Goal: Information Seeking & Learning: Learn about a topic

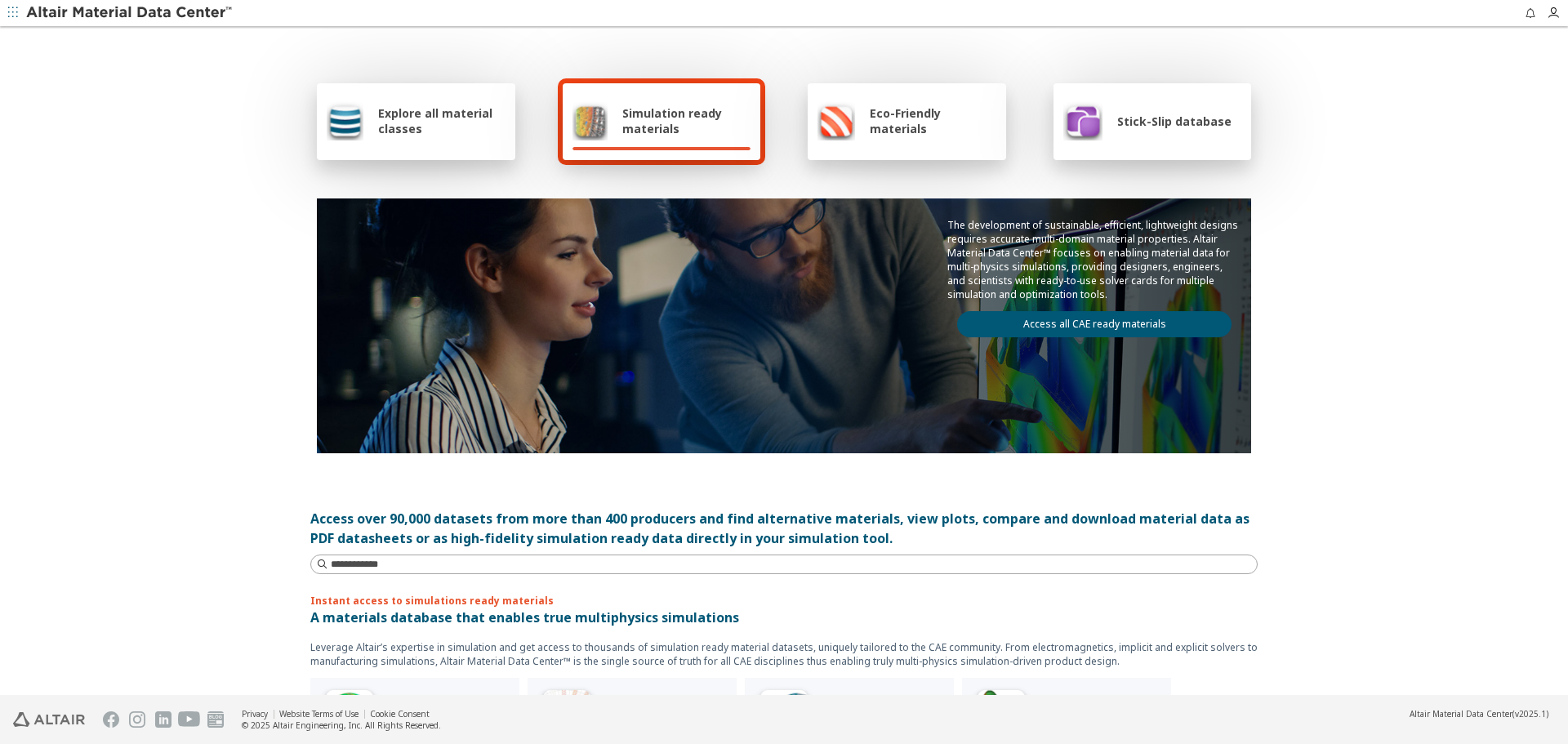
click at [392, 103] on div "Explore all material classes" at bounding box center [415, 120] width 179 height 39
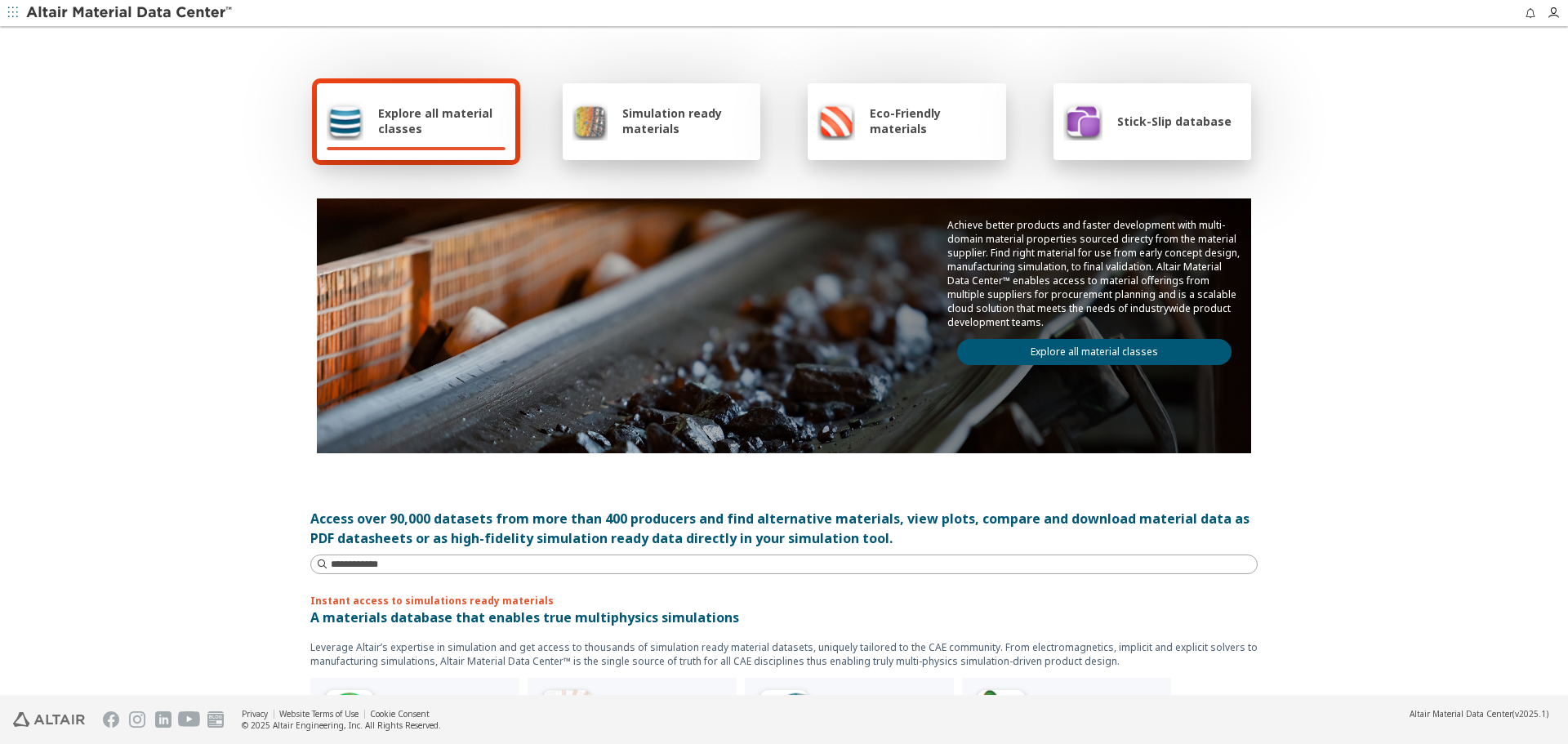
click at [1031, 359] on link "Explore all material classes" at bounding box center [1094, 352] width 275 height 26
click at [1067, 357] on link "Explore all material classes" at bounding box center [1094, 352] width 275 height 26
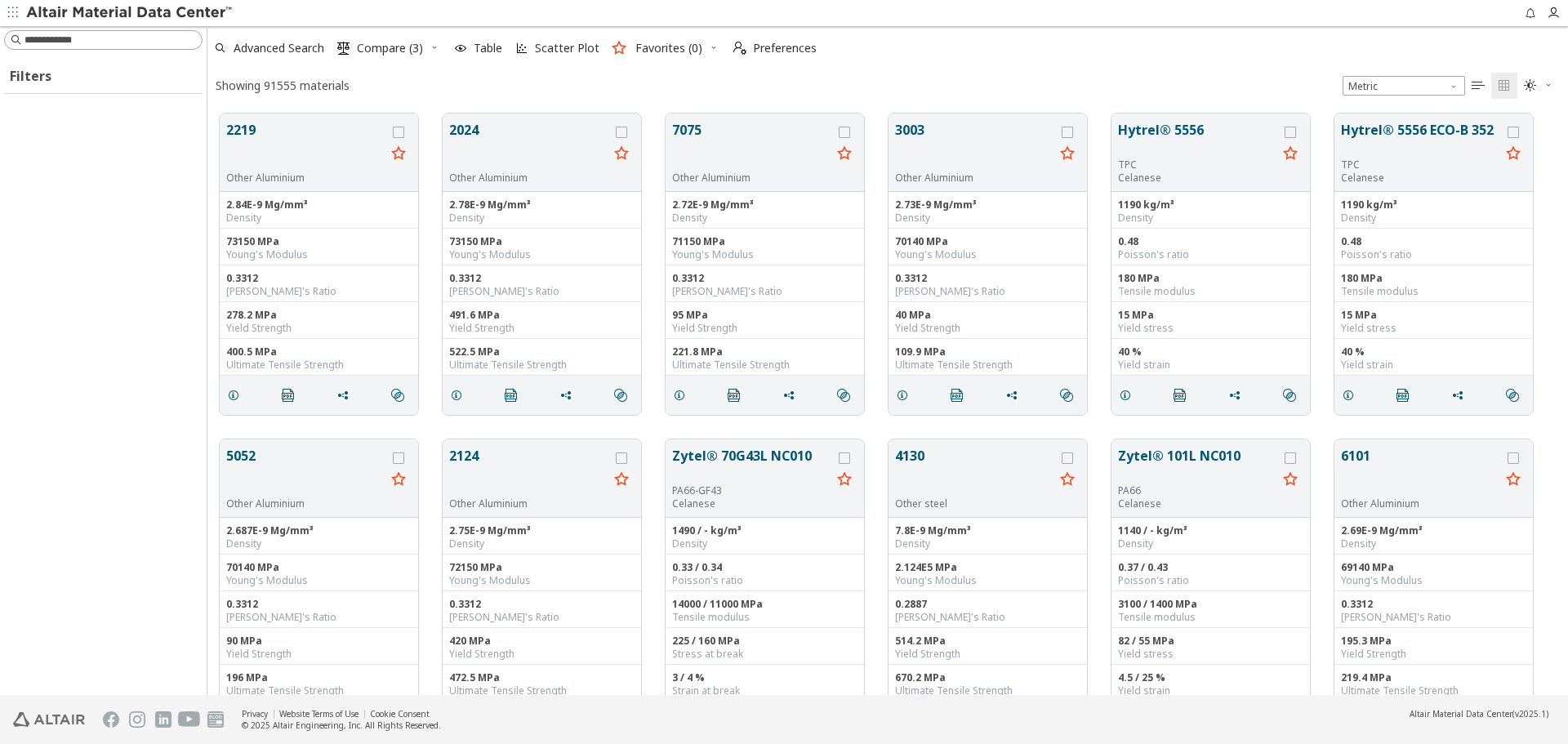
scroll to position [581, 1348]
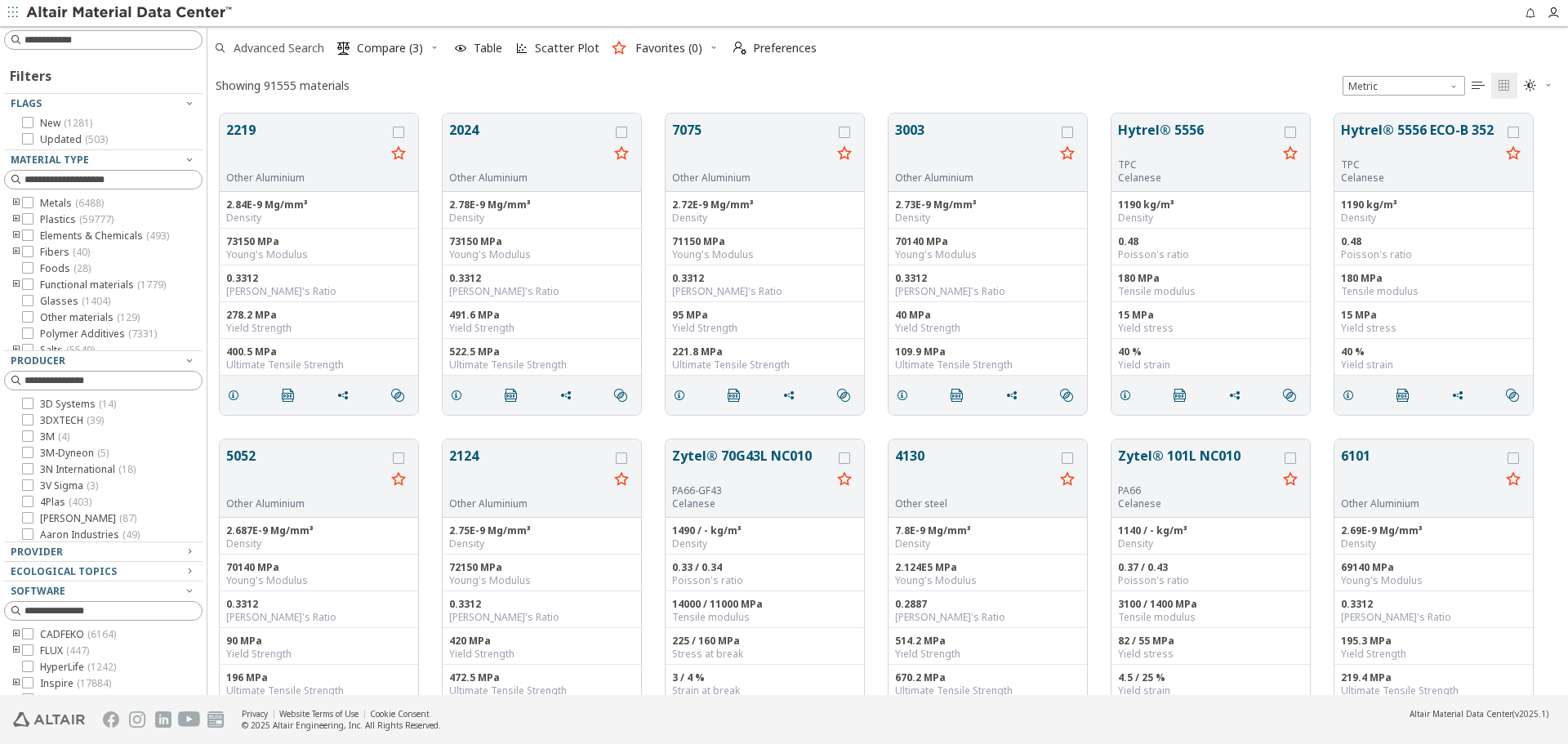
click at [325, 43] on span "Advanced Search" at bounding box center [279, 48] width 91 height 11
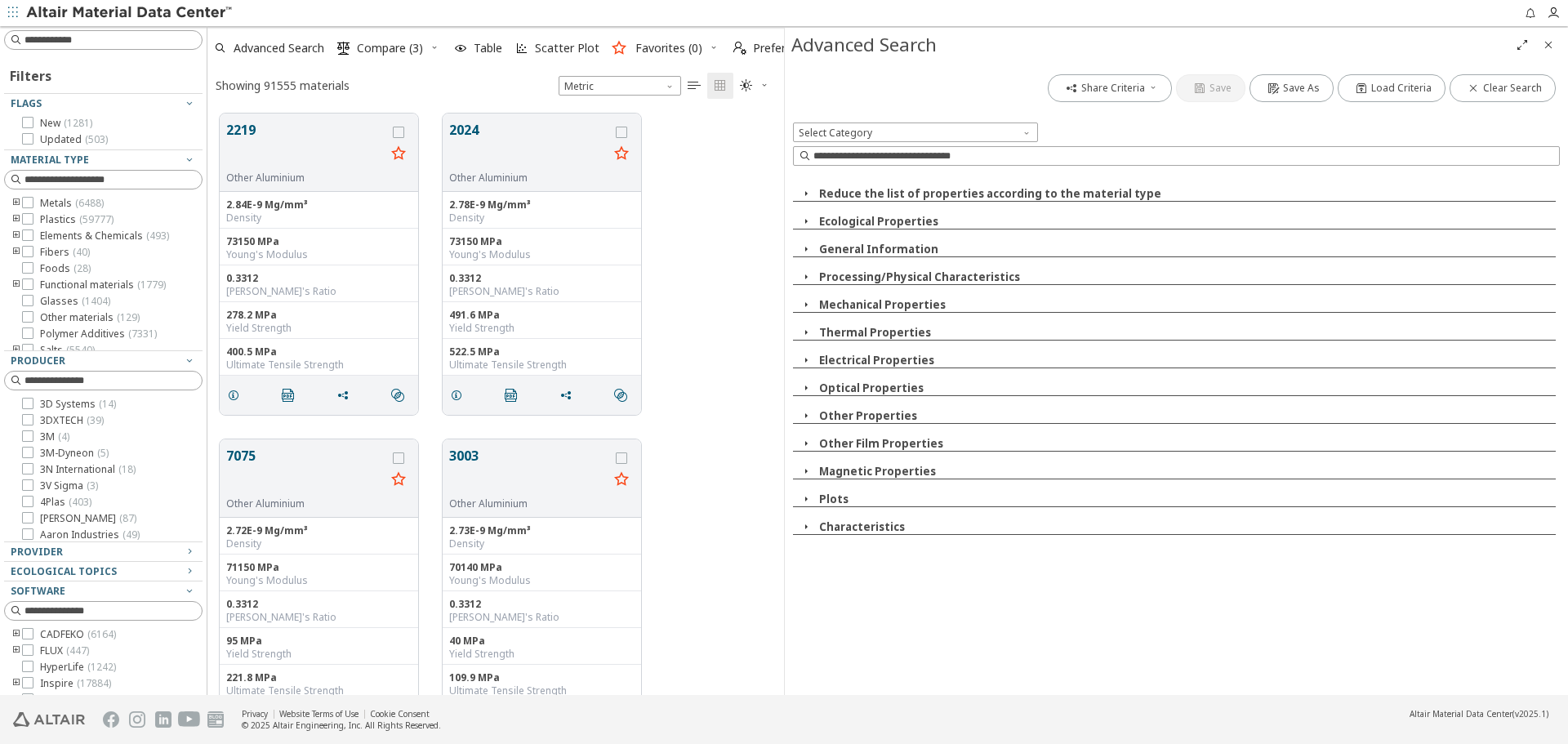
scroll to position [581, 564]
click at [1148, 150] on input at bounding box center [1185, 156] width 746 height 16
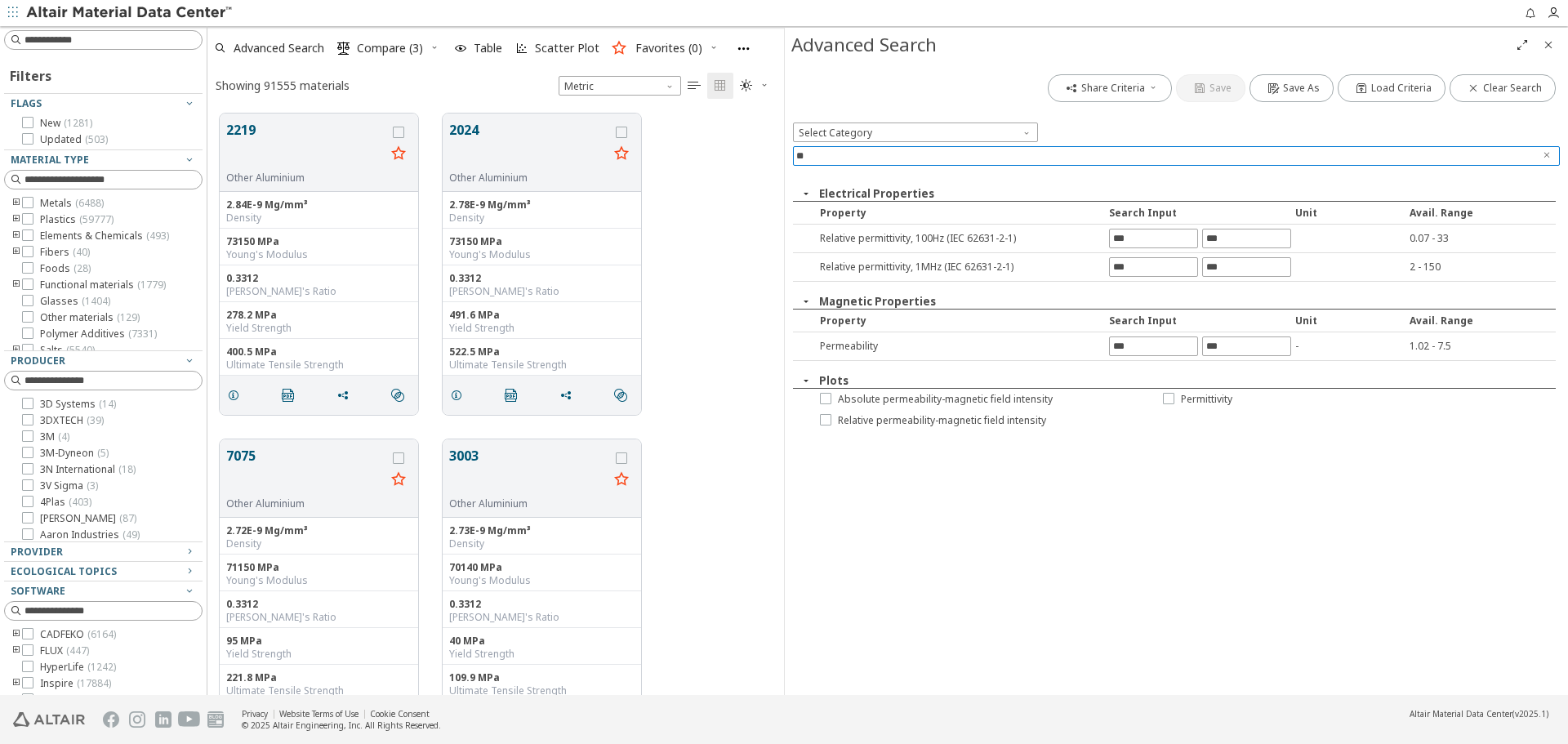
type input "*"
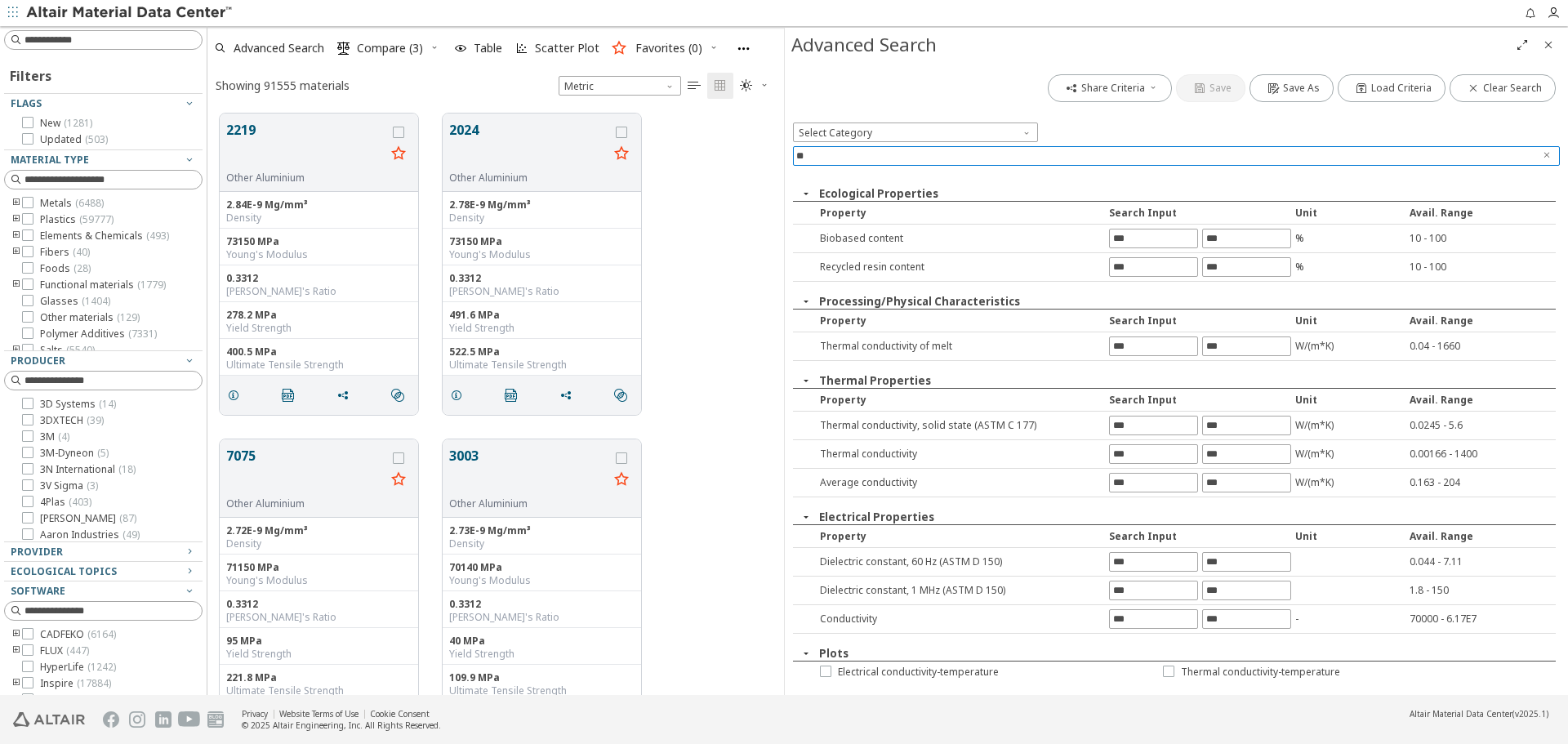
type input "*"
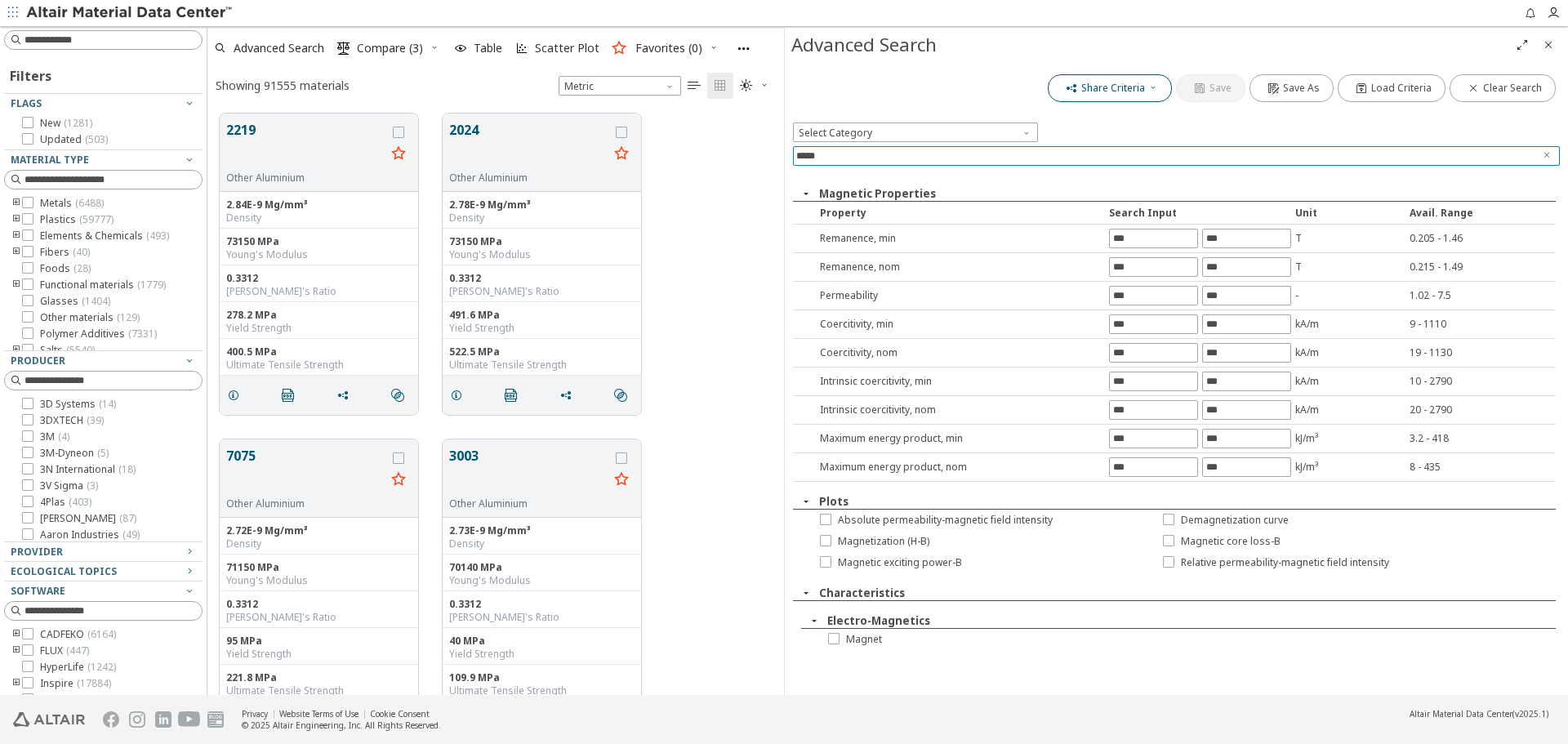
type input "*****"
click at [1154, 93] on icon "button" at bounding box center [1154, 88] width 10 height 13
click at [1549, 154] on icon "Clear text" at bounding box center [1546, 155] width 10 height 10
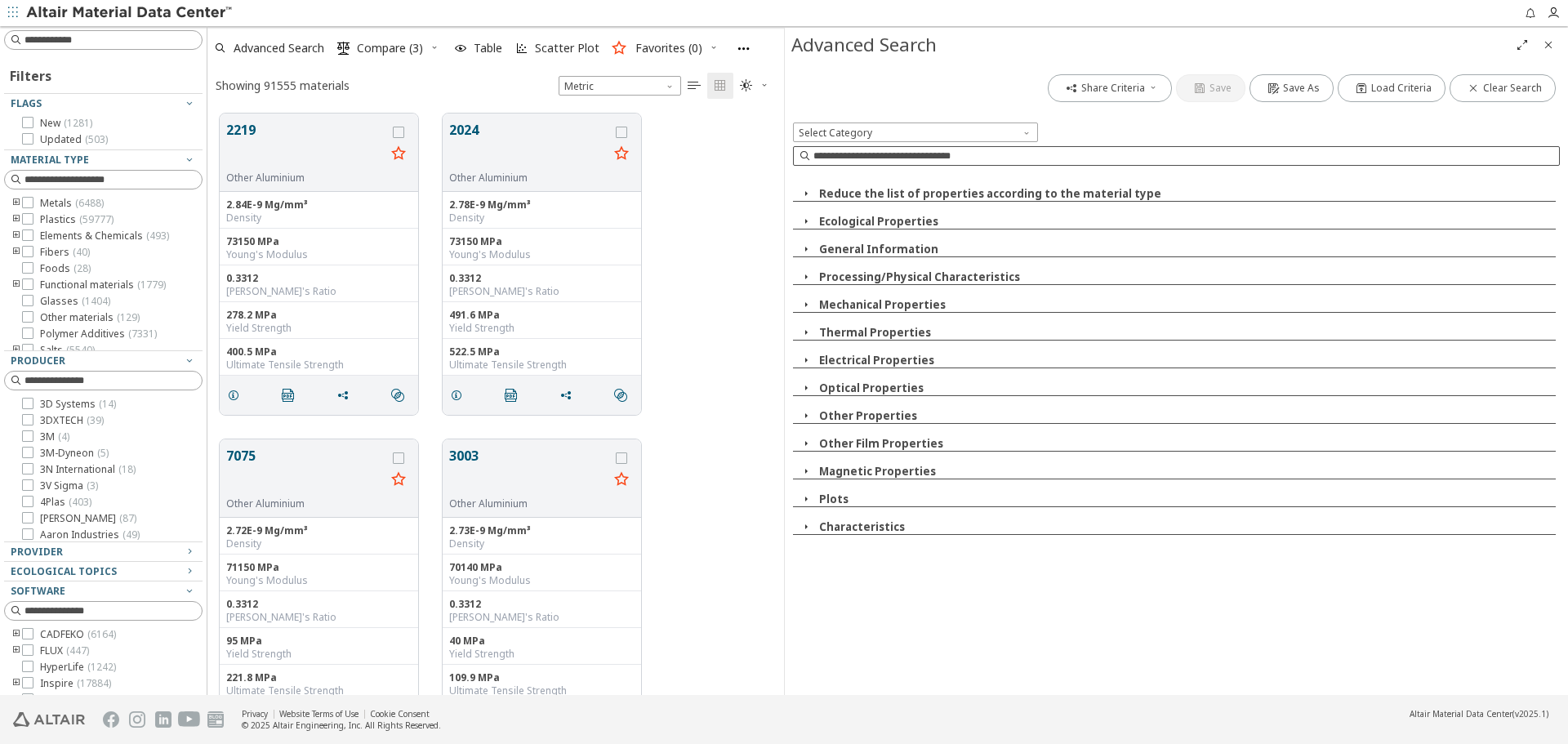
click at [16, 630] on icon "toogle group" at bounding box center [16, 634] width 11 height 13
click at [35, 632] on label "CADFEKO ( 6164 )" at bounding box center [69, 634] width 94 height 13
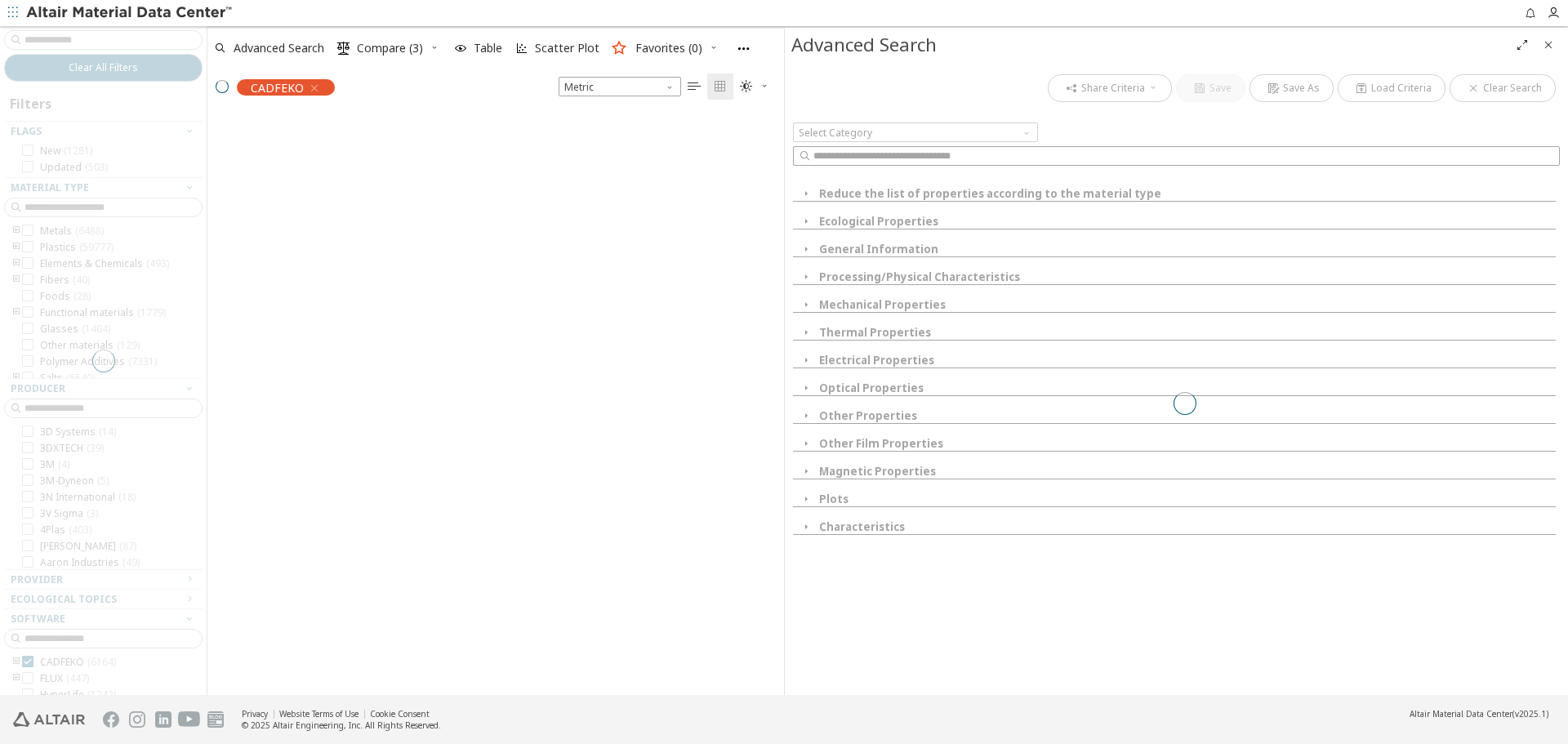
scroll to position [579, 564]
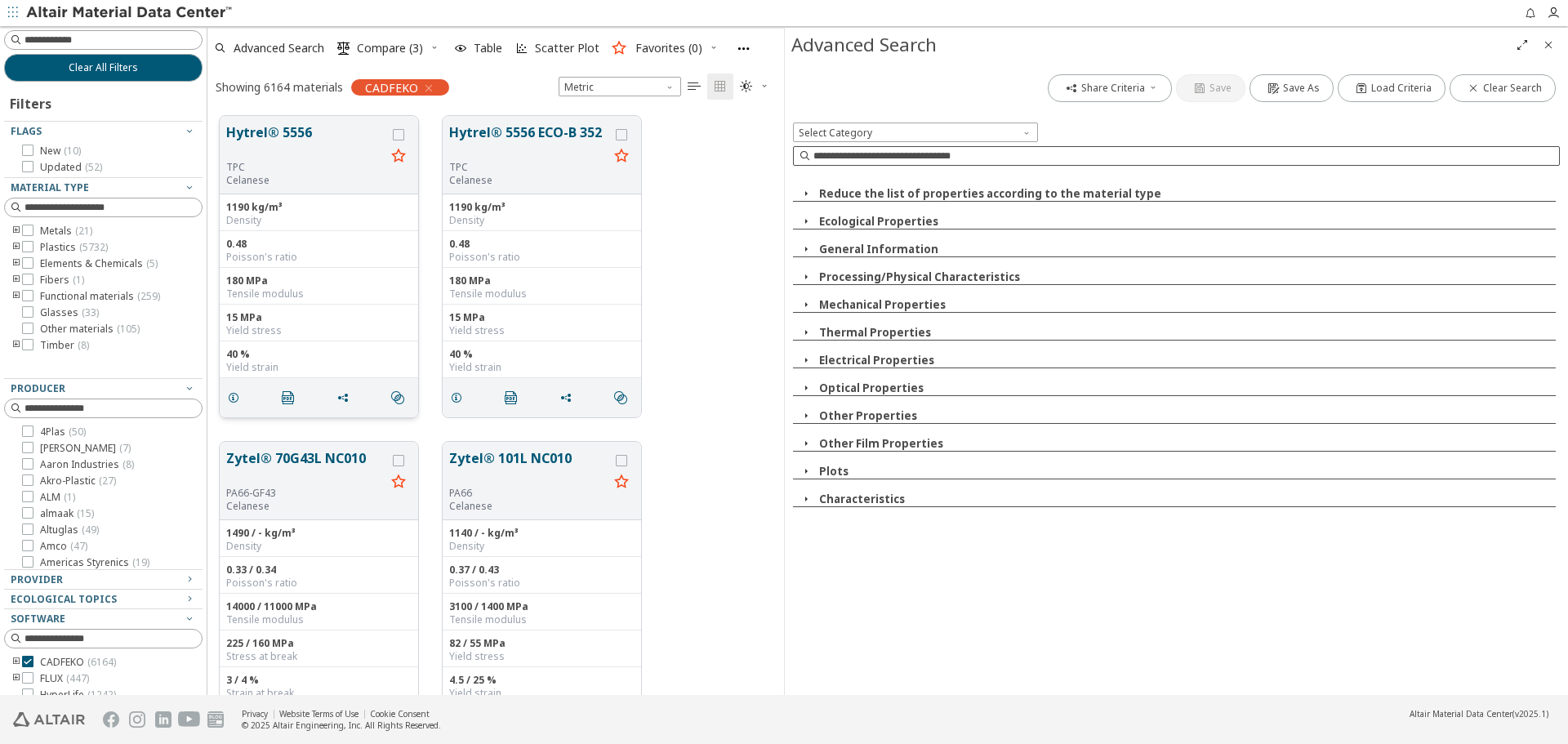
click at [284, 135] on button "Hytrel® 5556" at bounding box center [306, 142] width 159 height 38
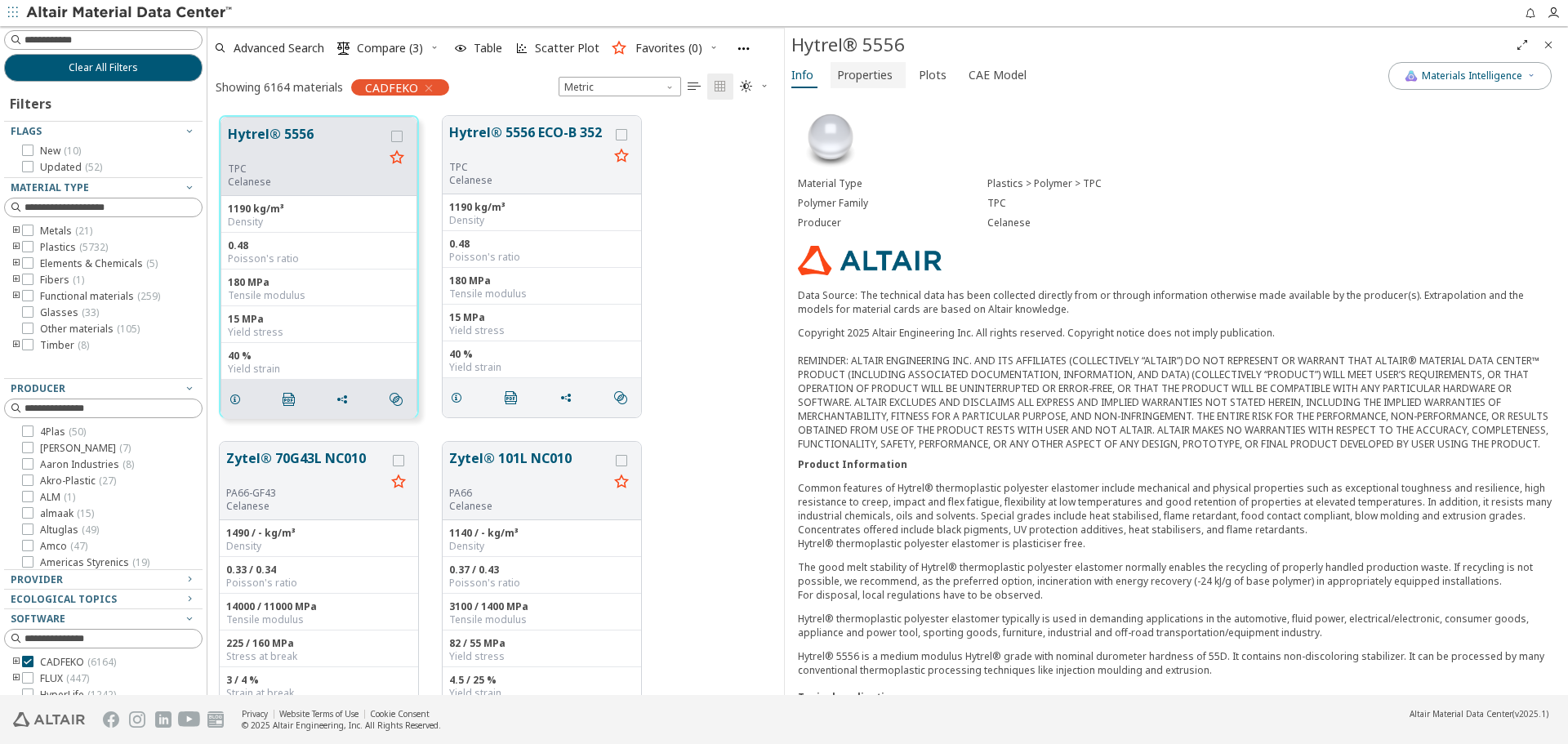
click at [878, 80] on span "Properties" at bounding box center [865, 75] width 56 height 26
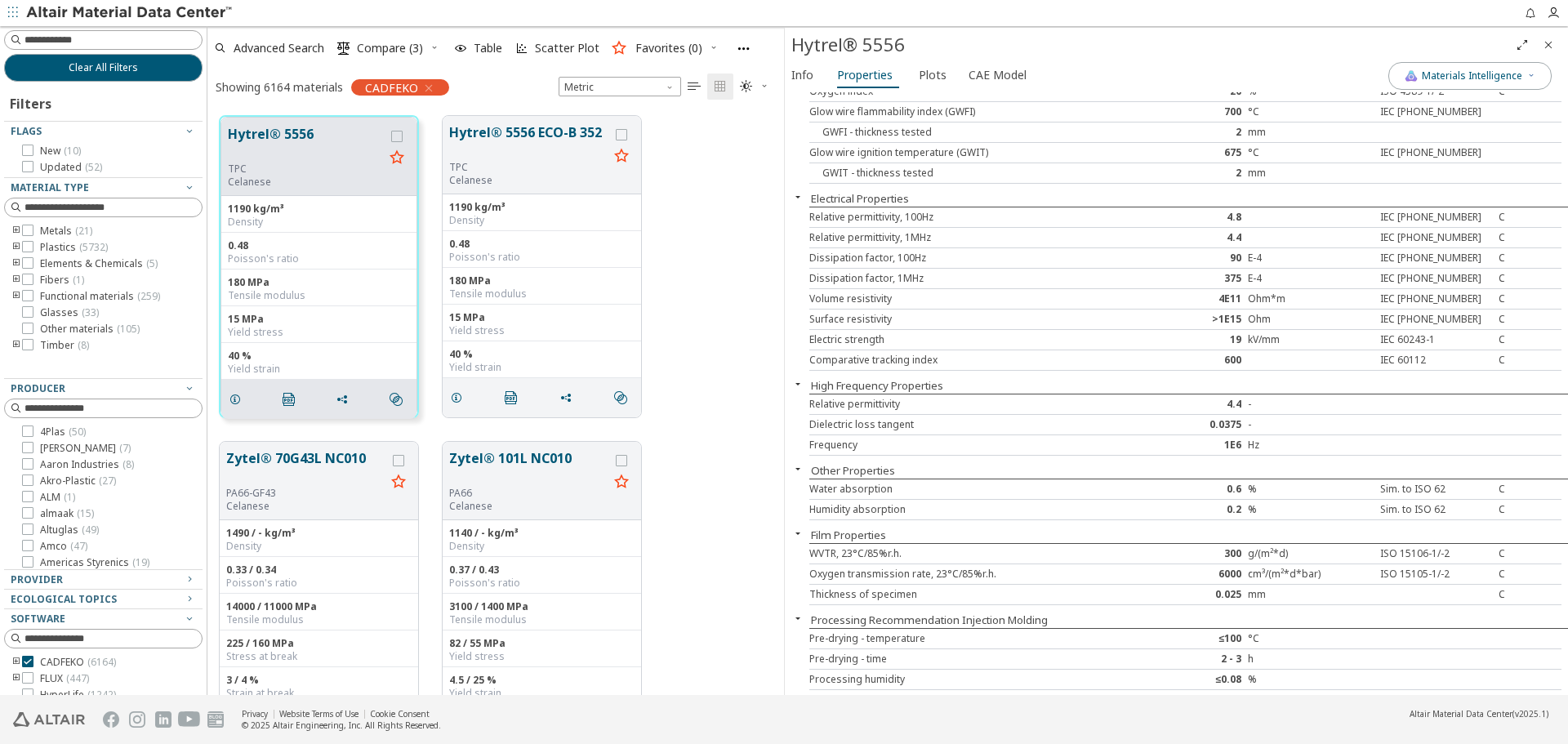
scroll to position [1225, 0]
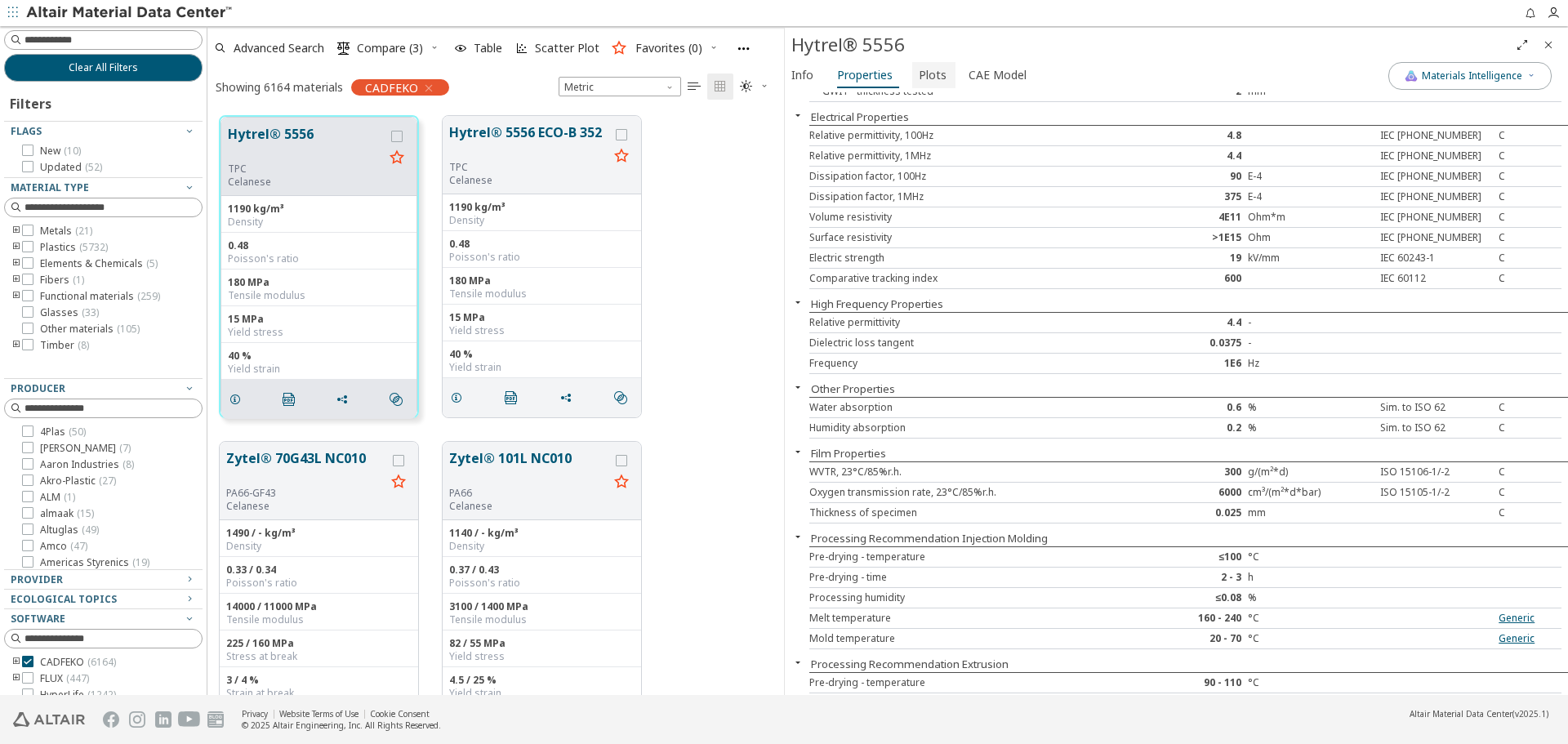
click at [925, 76] on span "Plots" at bounding box center [933, 75] width 28 height 26
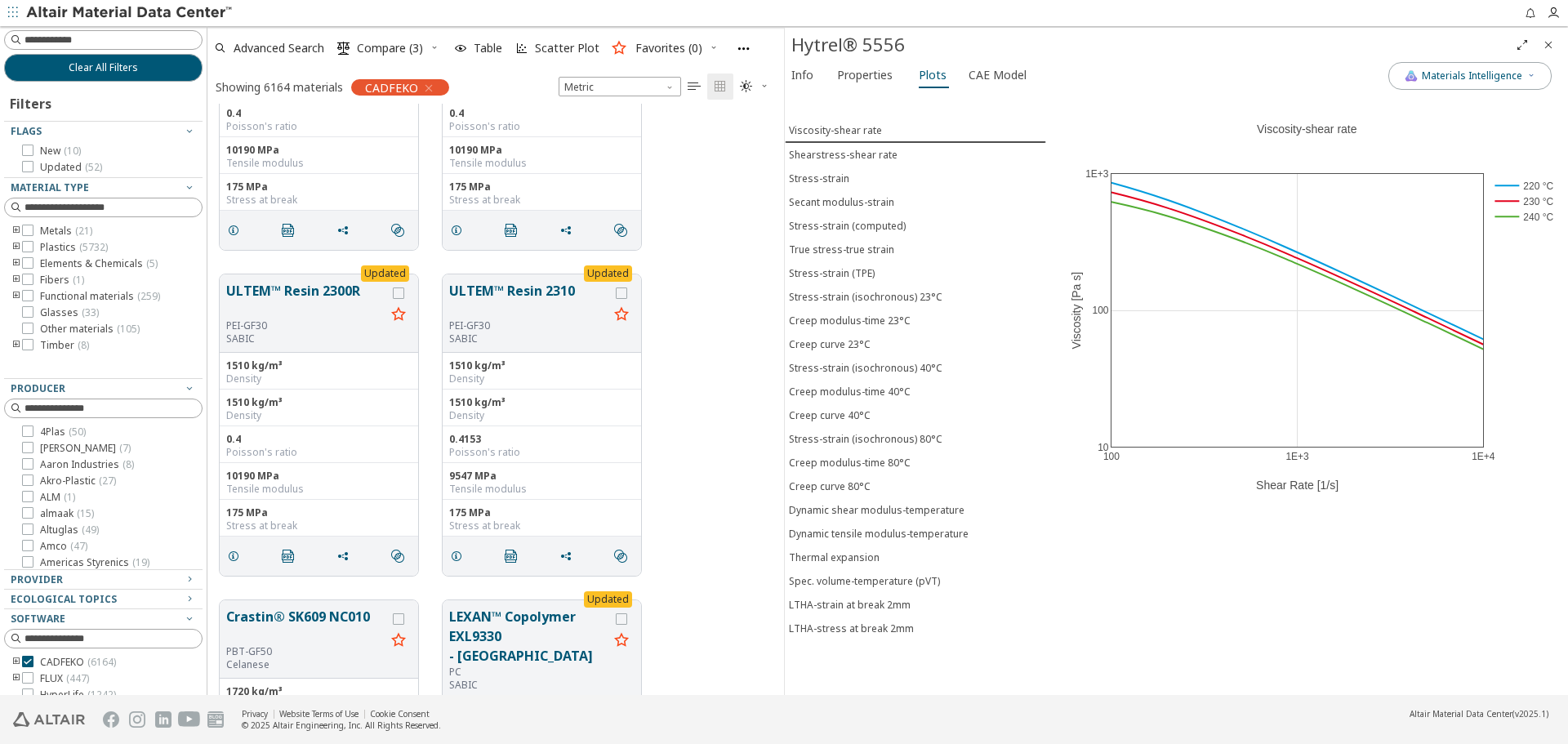
scroll to position [8866, 0]
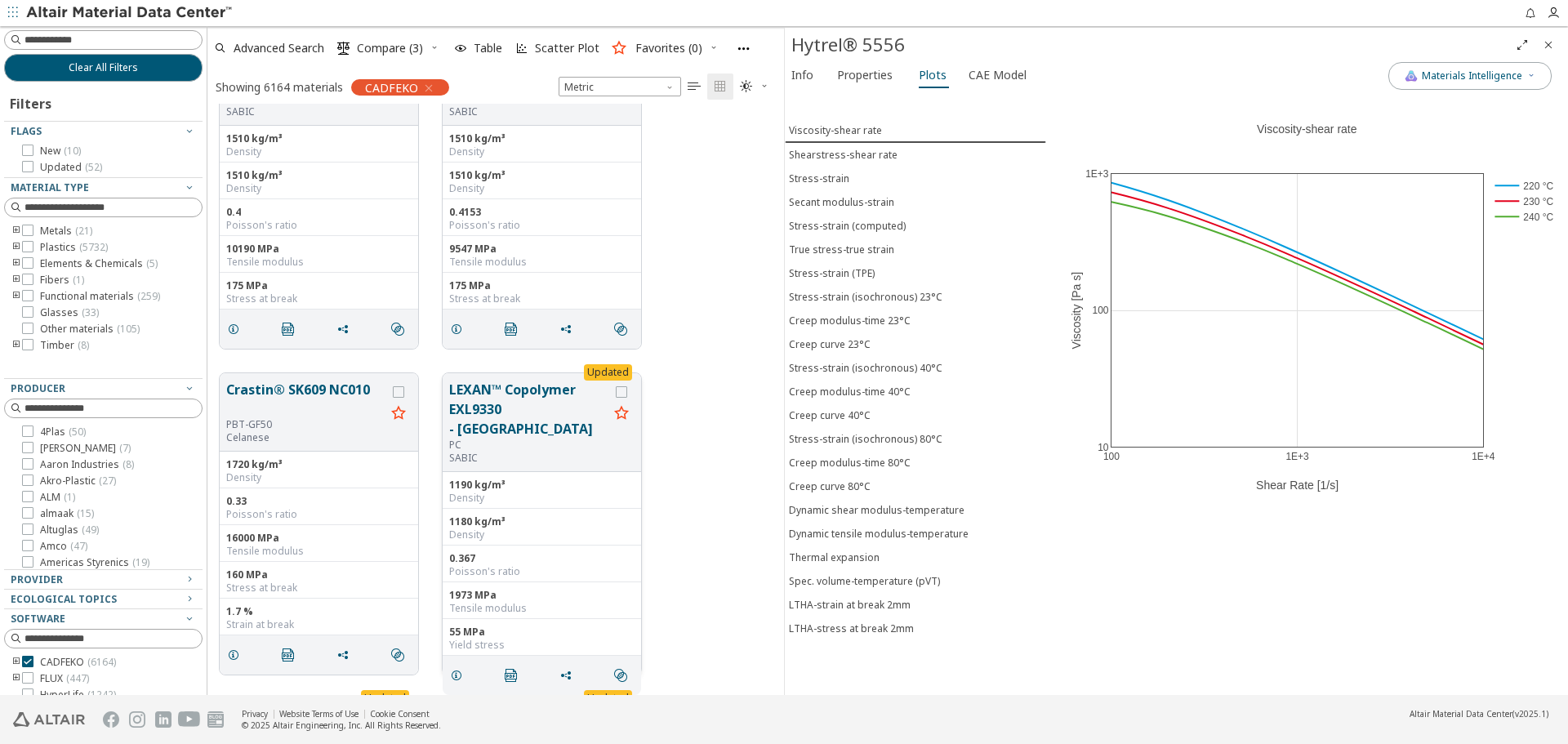
click at [526, 438] on div "PC" at bounding box center [528, 444] width 159 height 13
click at [525, 397] on button "LEXAN™ Copolymer EXL9330 - [GEOGRAPHIC_DATA]" at bounding box center [528, 408] width 159 height 59
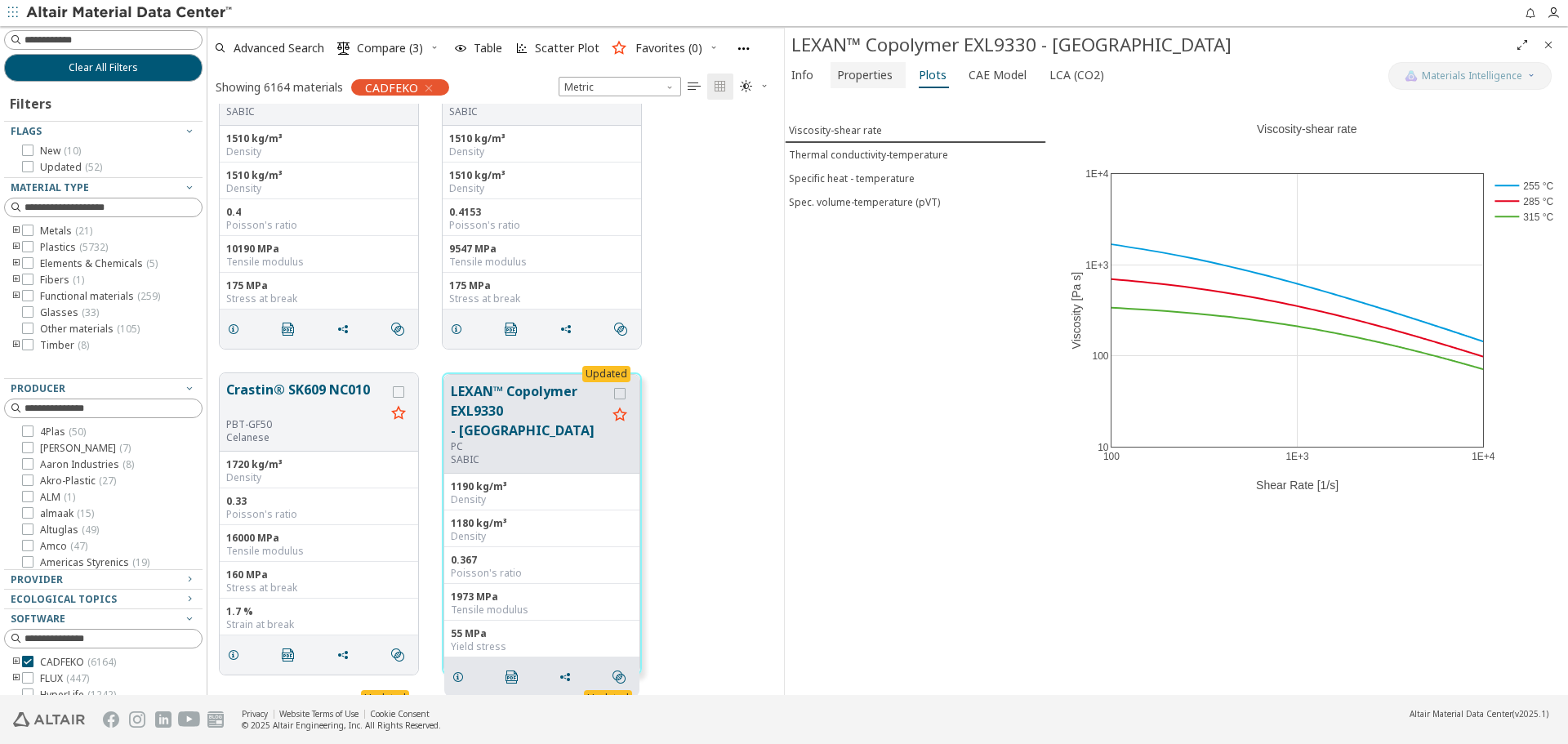
click at [872, 70] on span "Properties" at bounding box center [865, 75] width 56 height 26
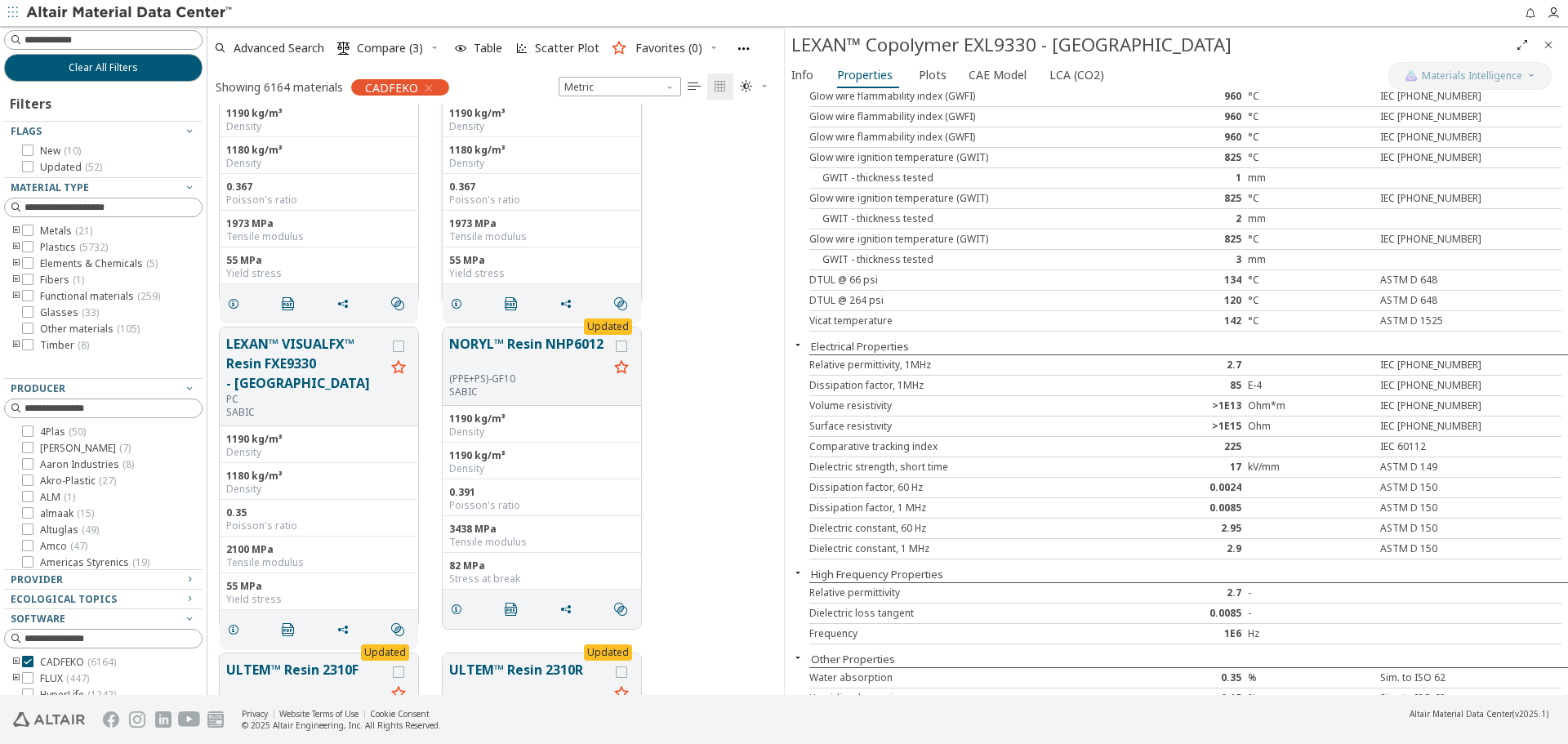
scroll to position [9601, 0]
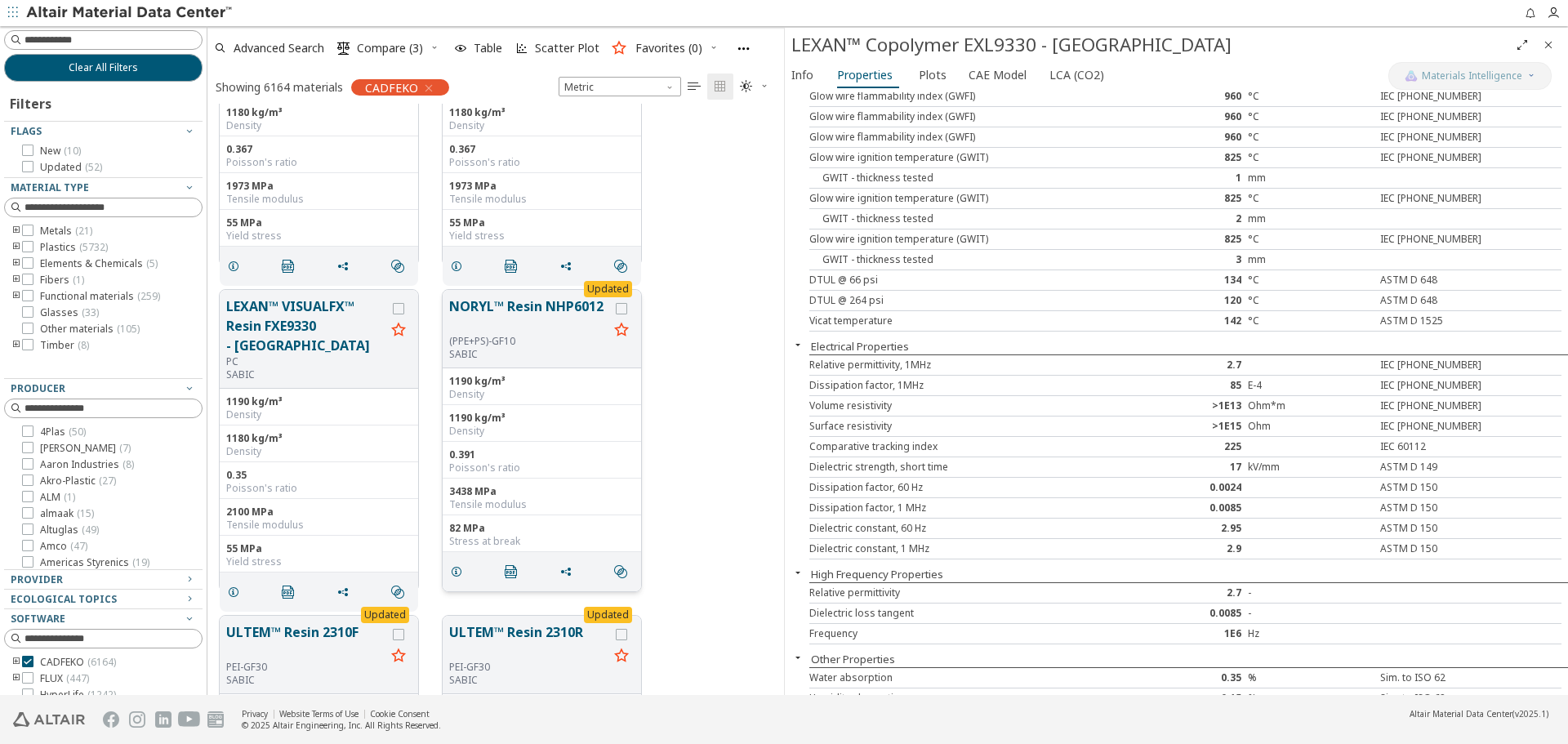
click at [506, 311] on button "NORYL™ Resin NHP6012" at bounding box center [528, 316] width 159 height 38
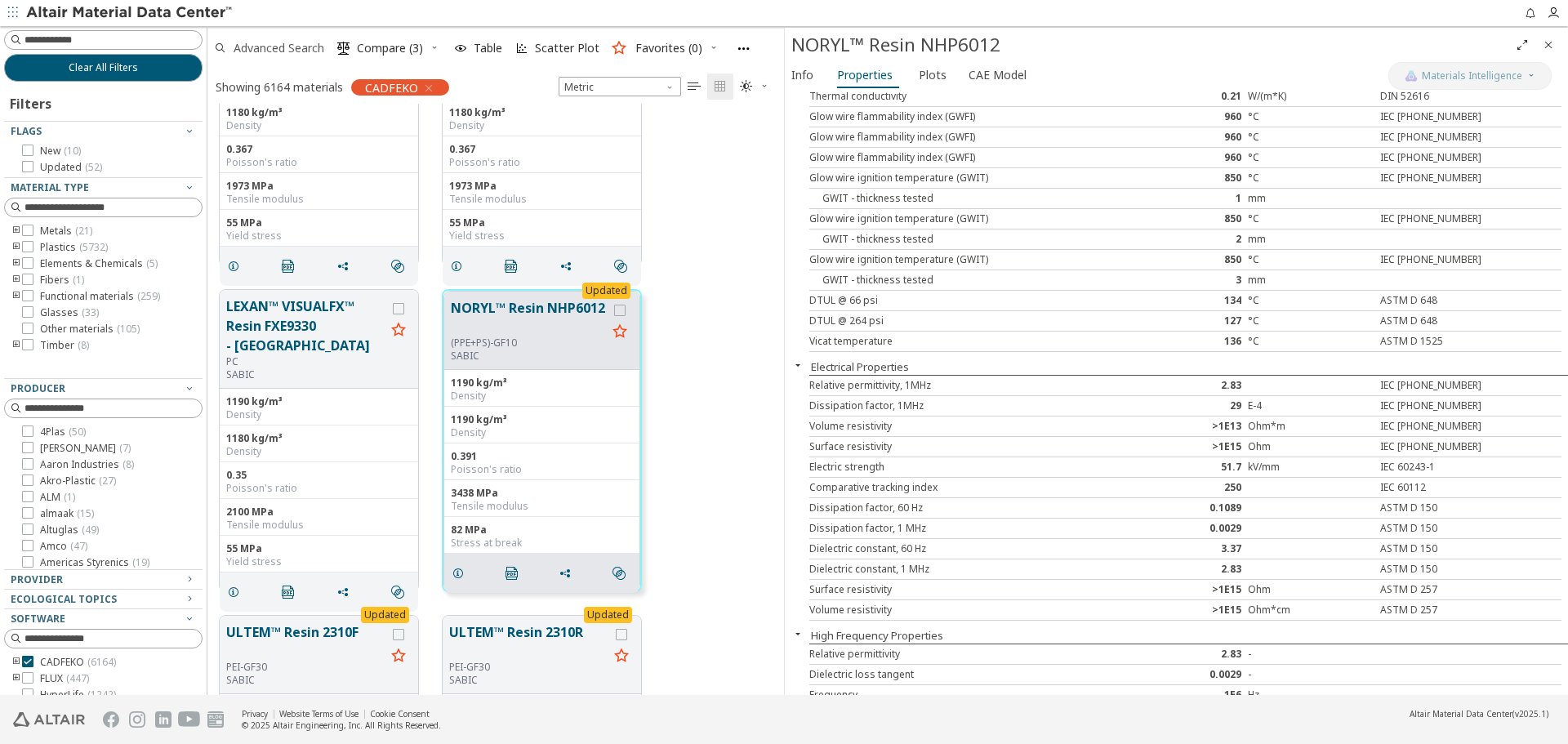
click at [303, 38] on span "Advanced Search" at bounding box center [269, 48] width 117 height 36
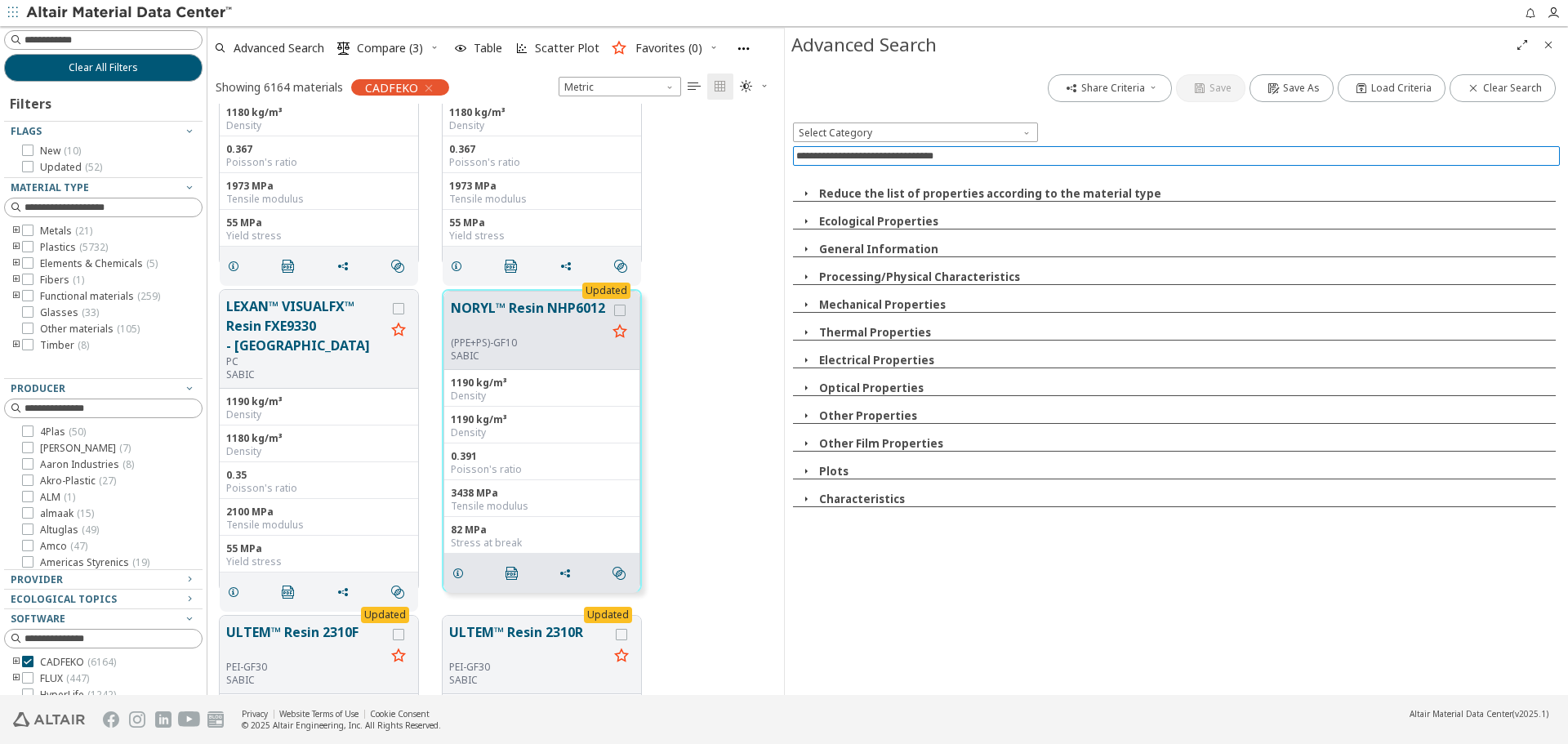
click at [998, 159] on input at bounding box center [1177, 156] width 764 height 18
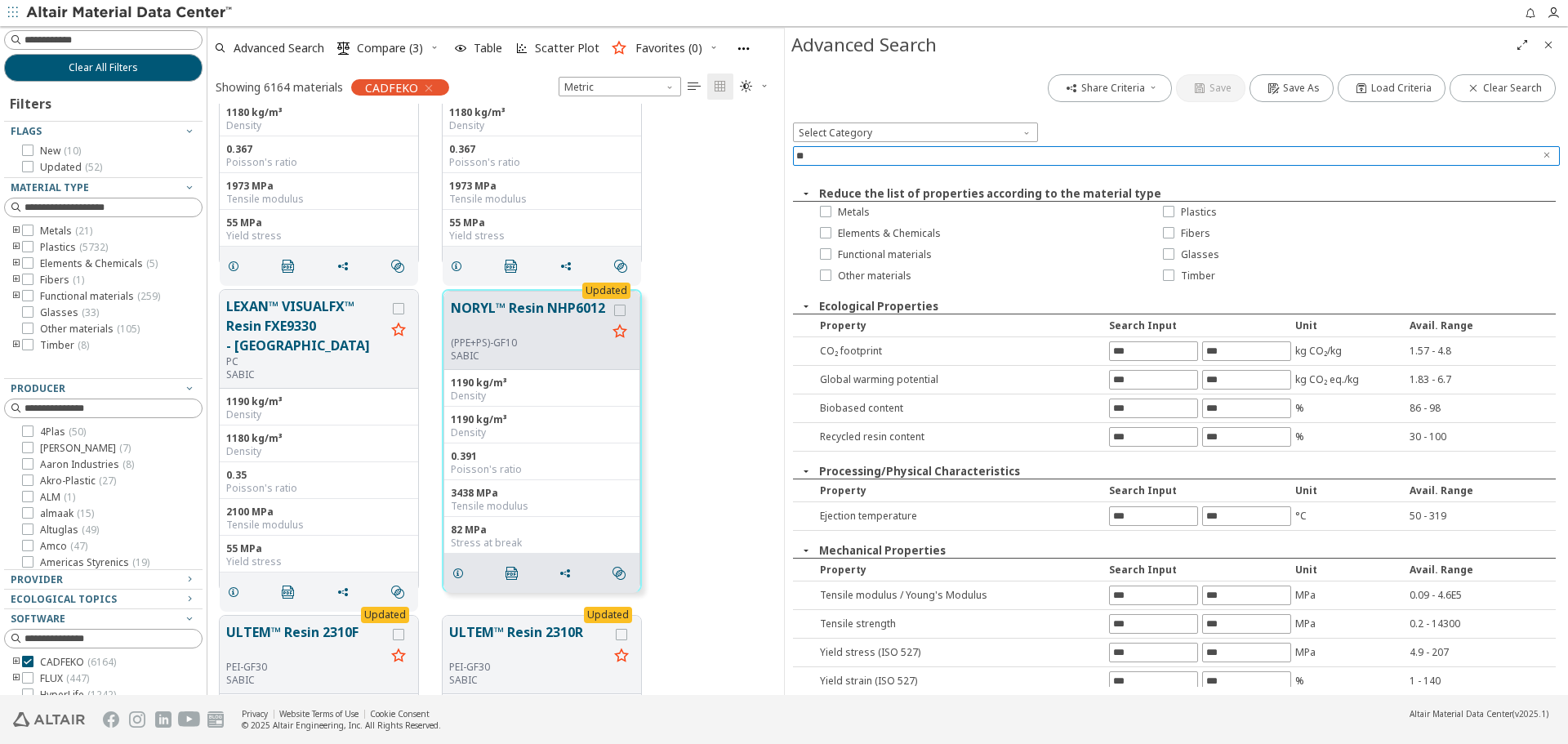
type input "*"
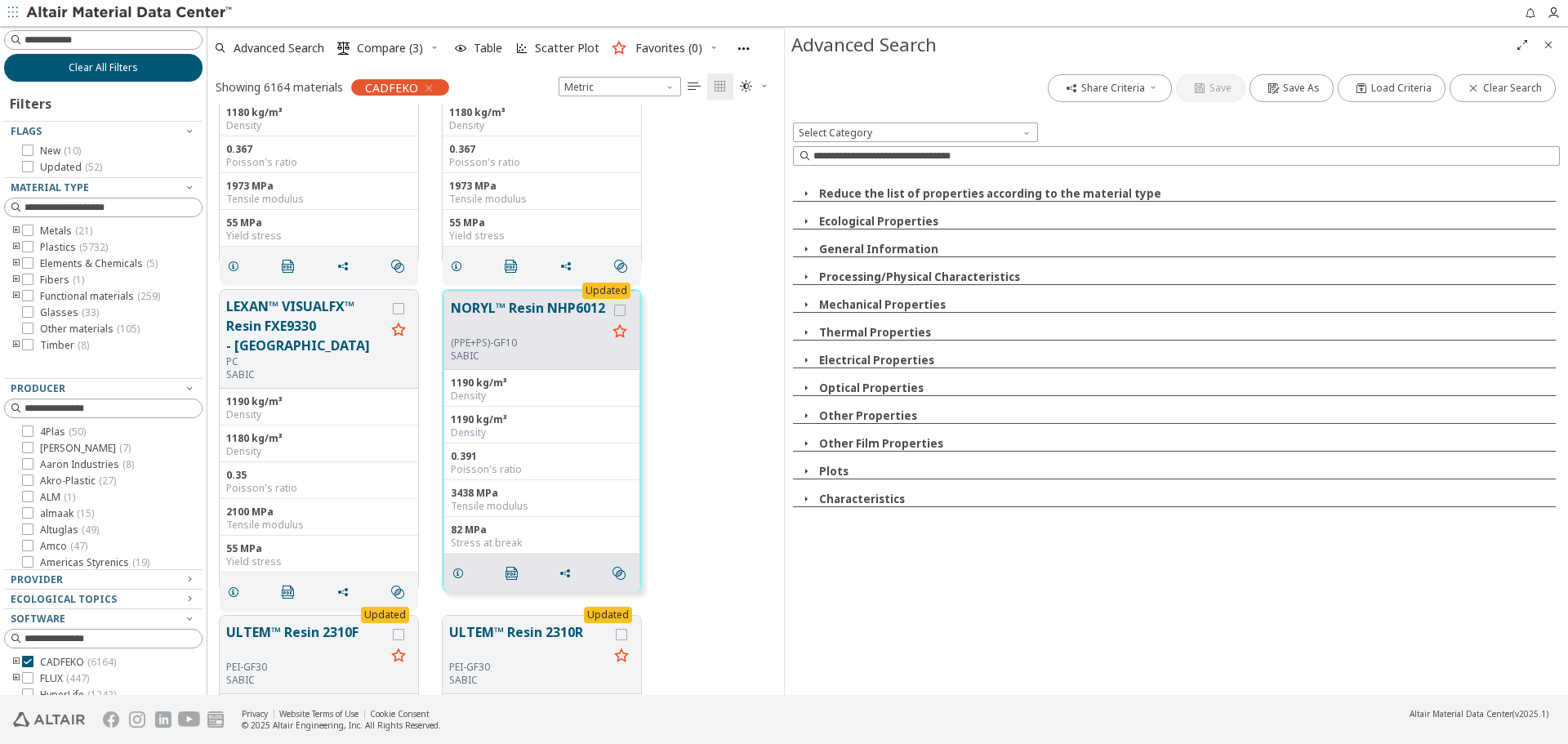
click at [124, 70] on span "Clear All Filters" at bounding box center [104, 67] width 70 height 13
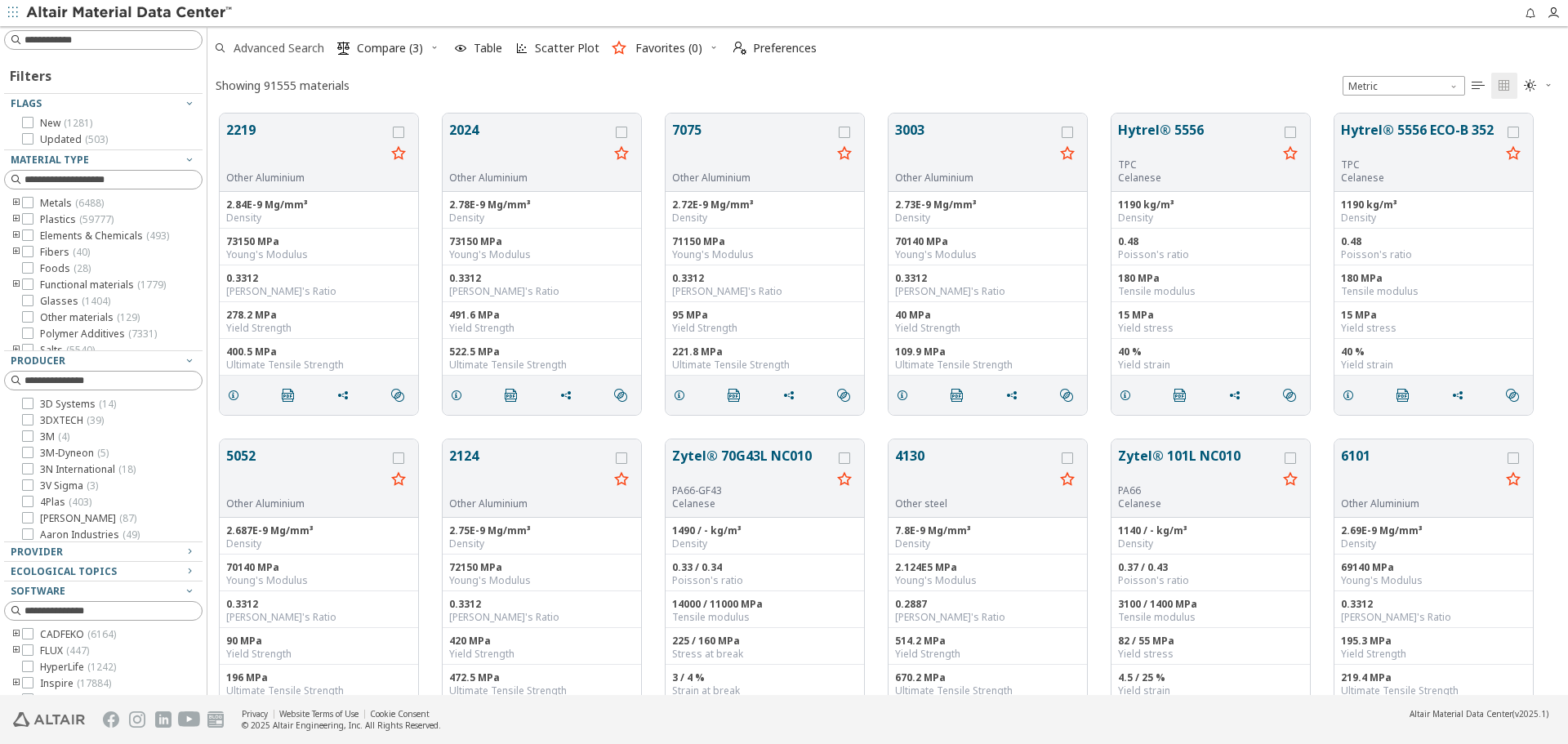
click at [258, 56] on span "Advanced Search" at bounding box center [269, 48] width 117 height 36
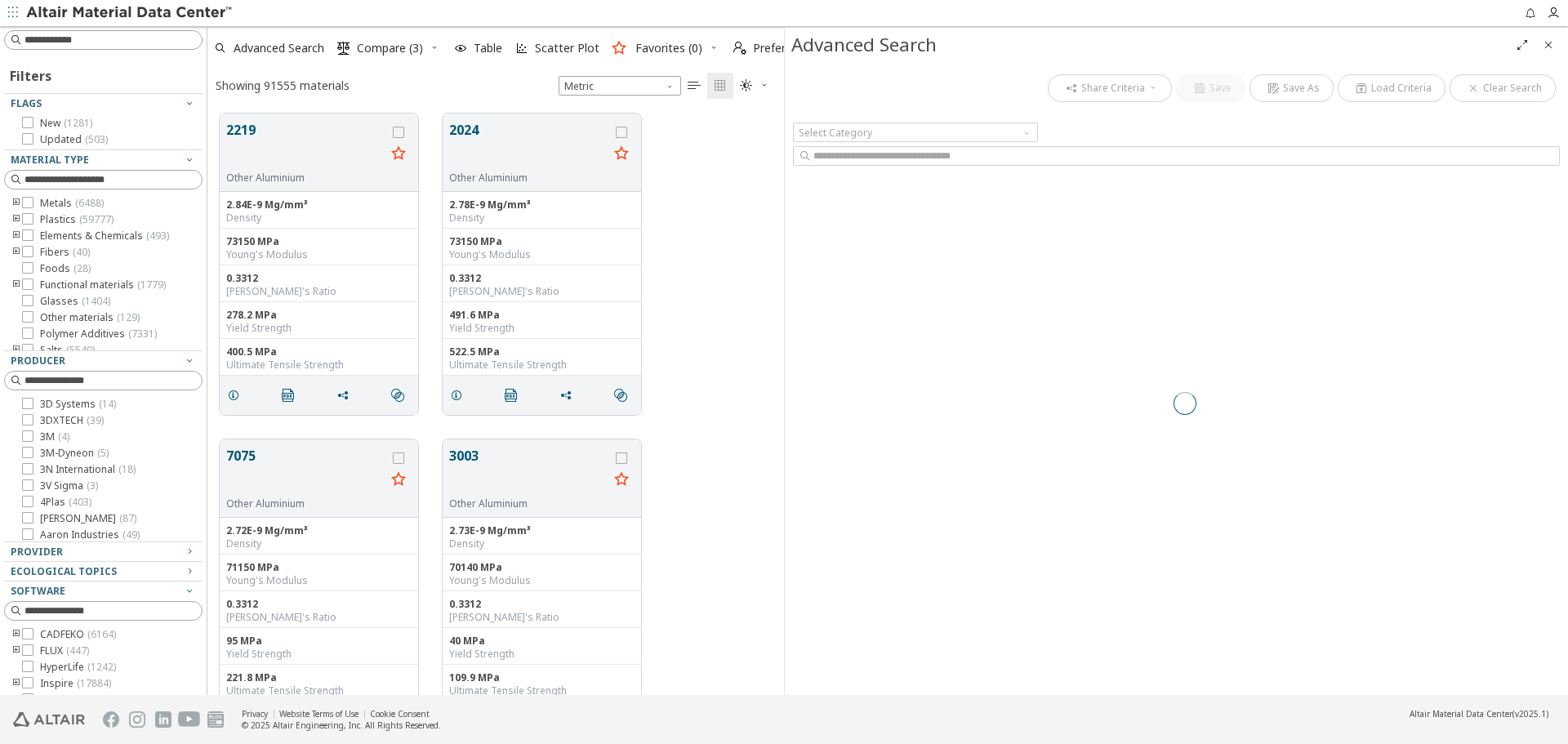
scroll to position [581, 564]
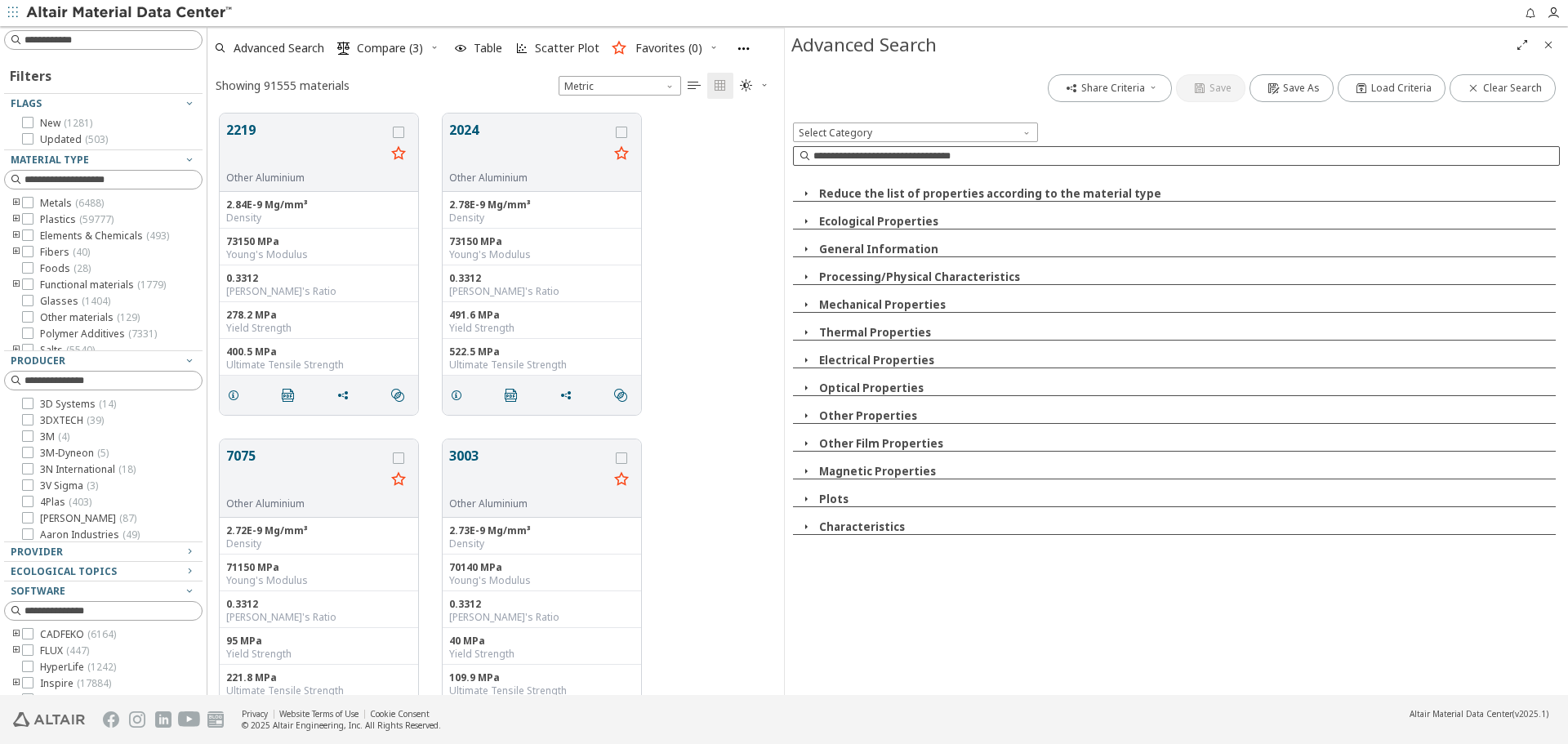
click at [868, 163] on input at bounding box center [1185, 156] width 746 height 16
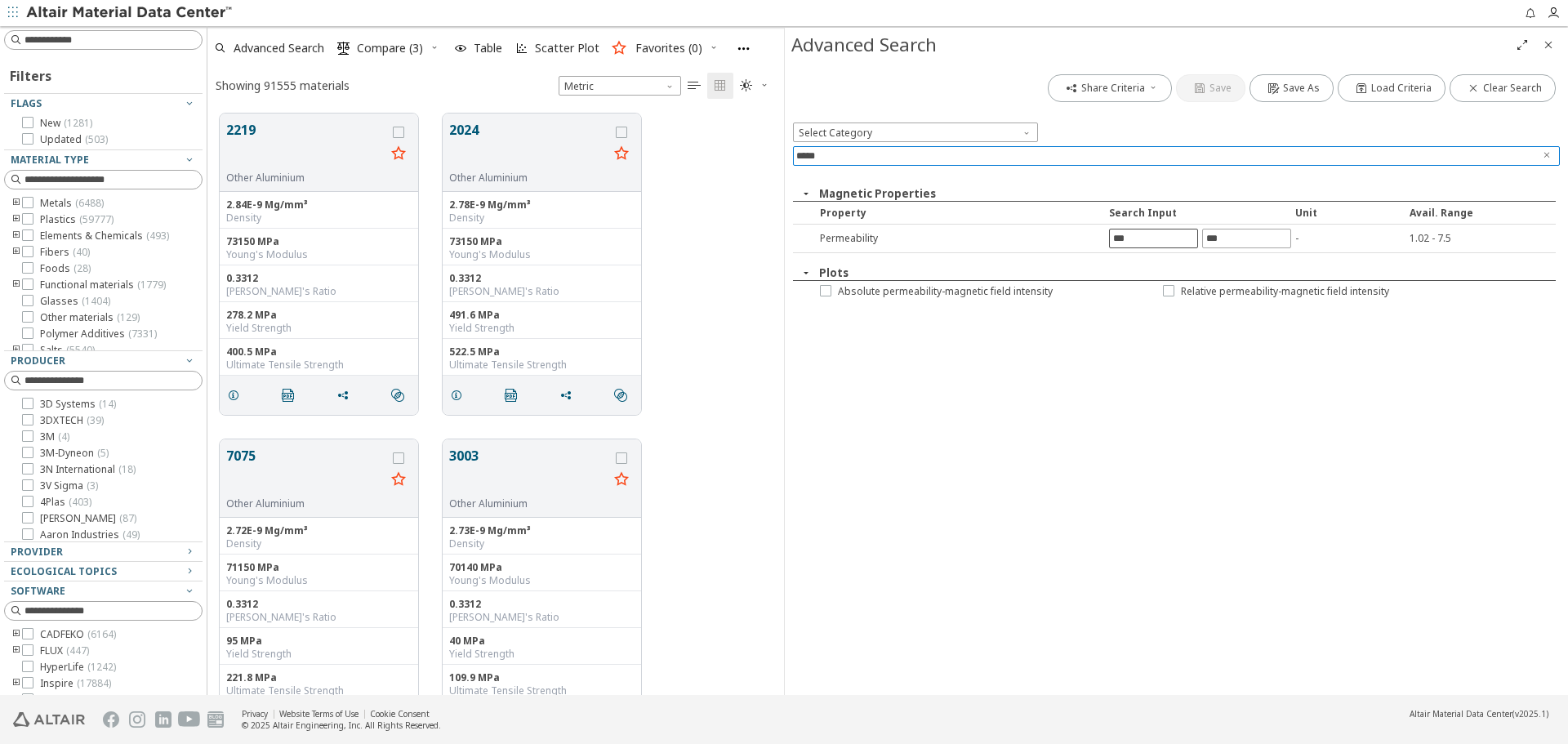
type input "*****"
click at [1123, 233] on input "text" at bounding box center [1153, 239] width 87 height 18
type input "*"
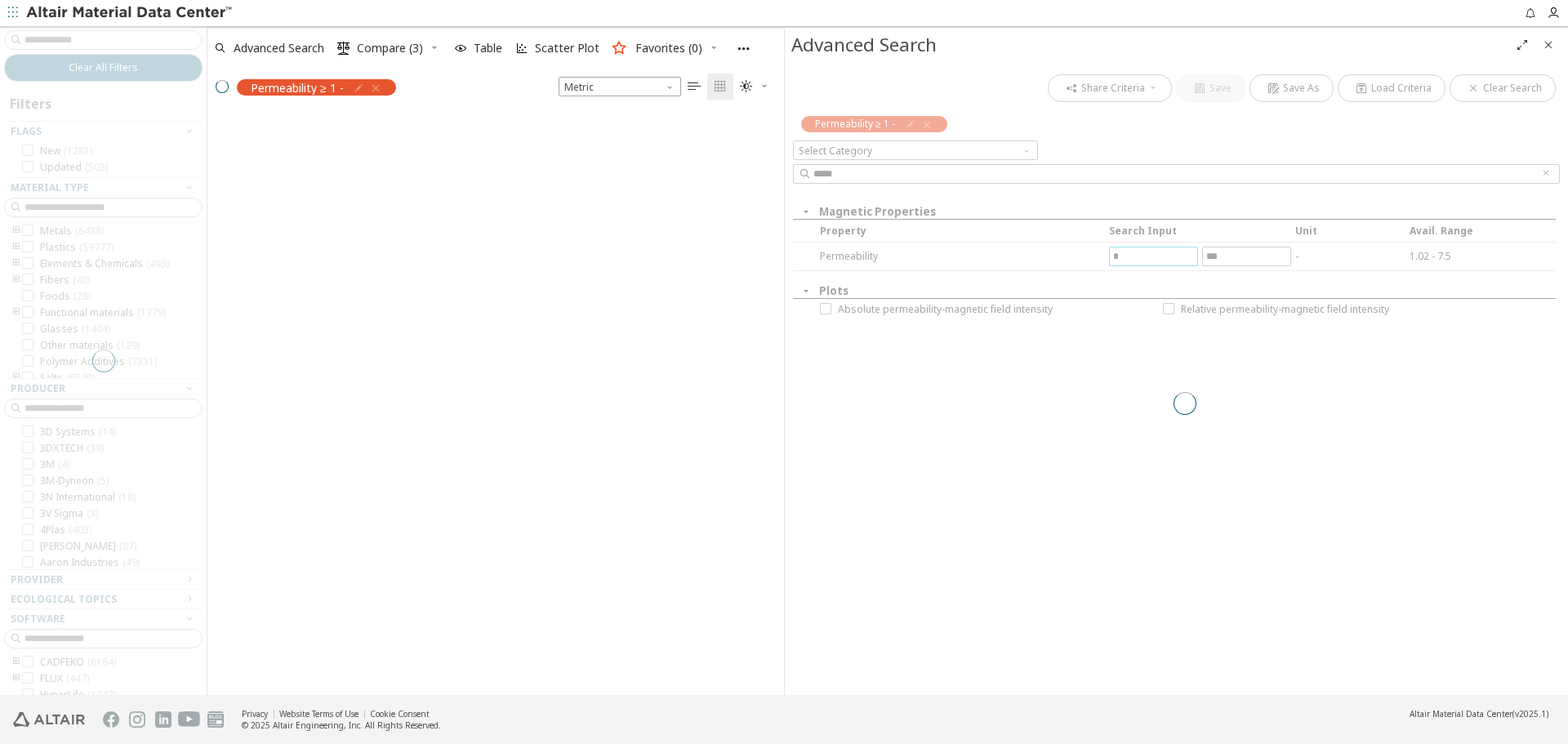
scroll to position [579, 564]
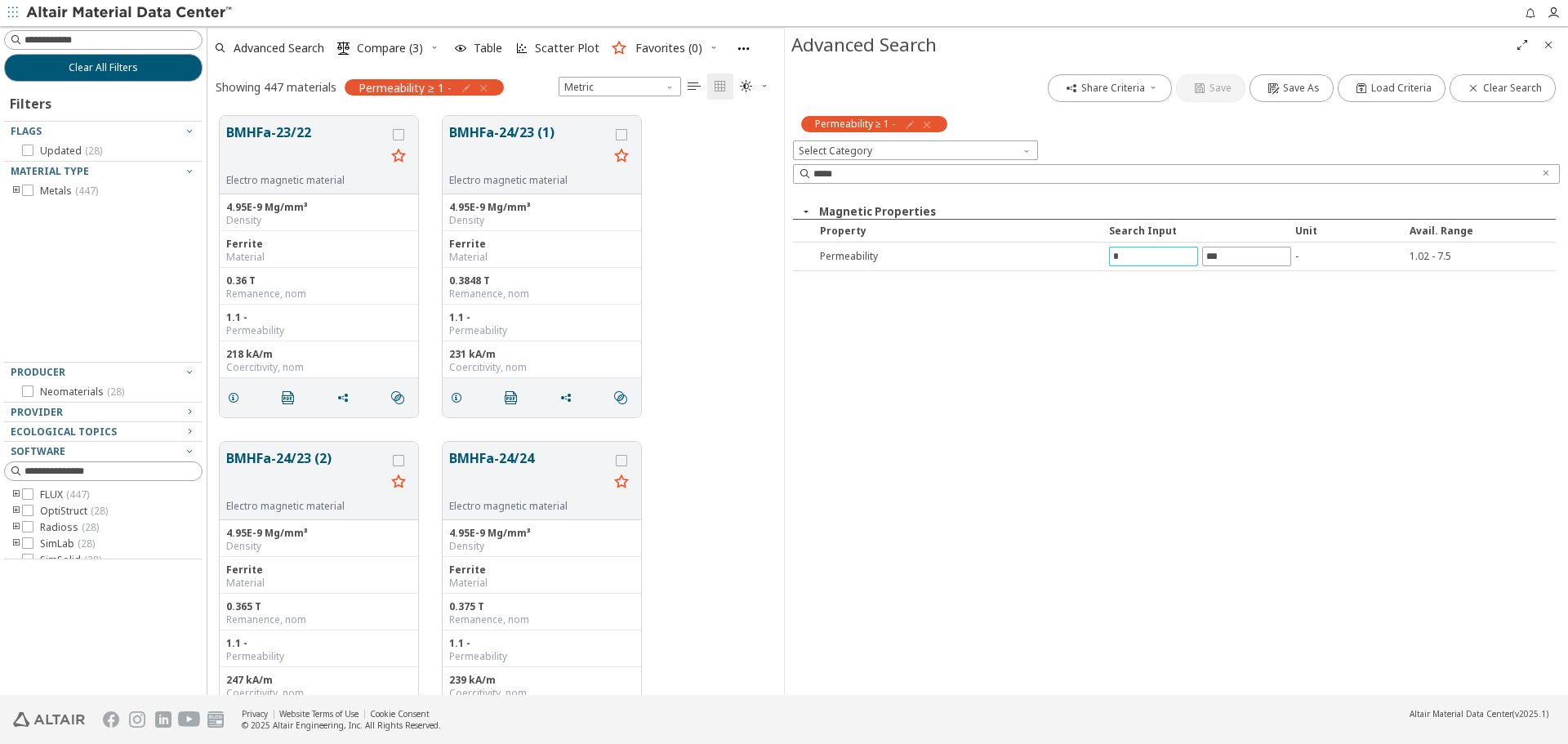
click at [1548, 43] on icon "Close" at bounding box center [1548, 44] width 13 height 13
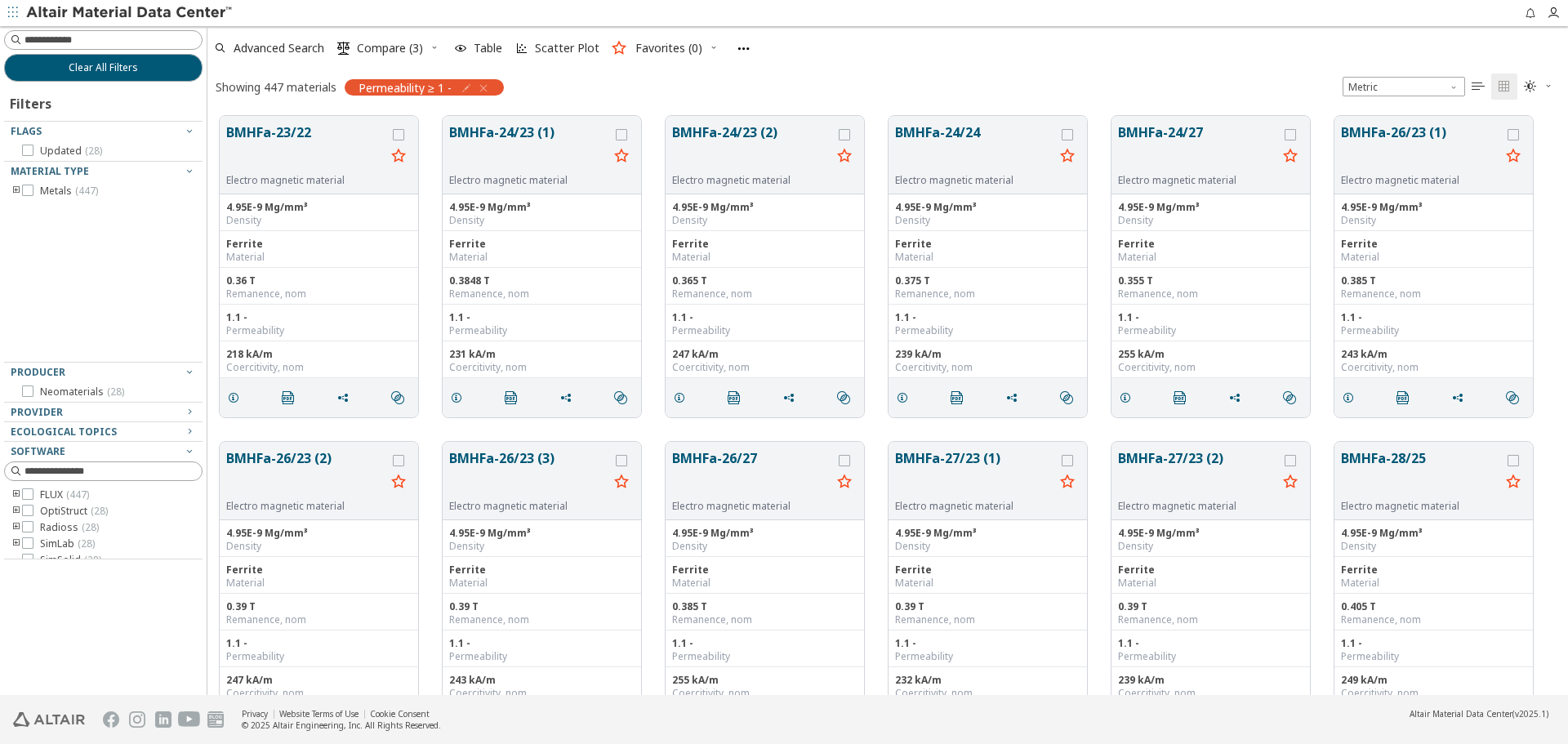
scroll to position [579, 1348]
click at [159, 73] on button "Clear All Filters" at bounding box center [103, 68] width 199 height 28
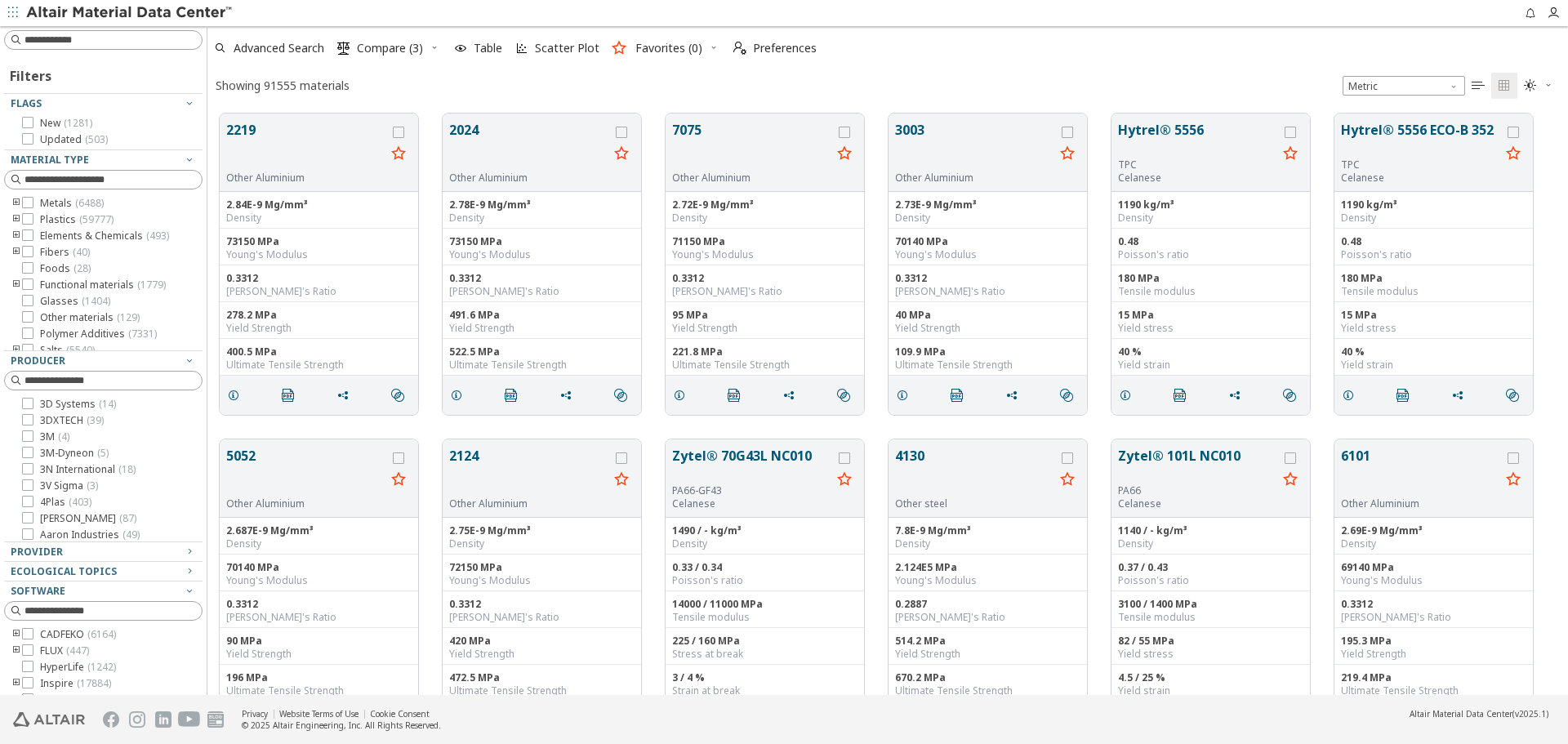
scroll to position [581, 1348]
